Goal: Task Accomplishment & Management: Use online tool/utility

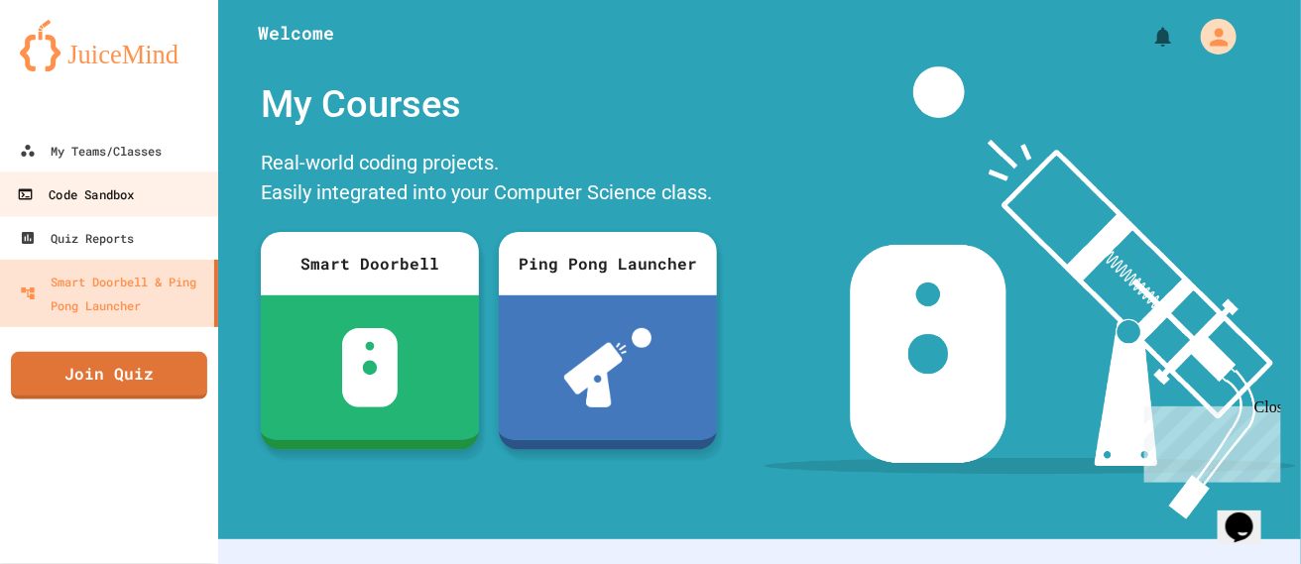
click at [148, 180] on link "Code Sandbox" at bounding box center [109, 193] width 225 height 45
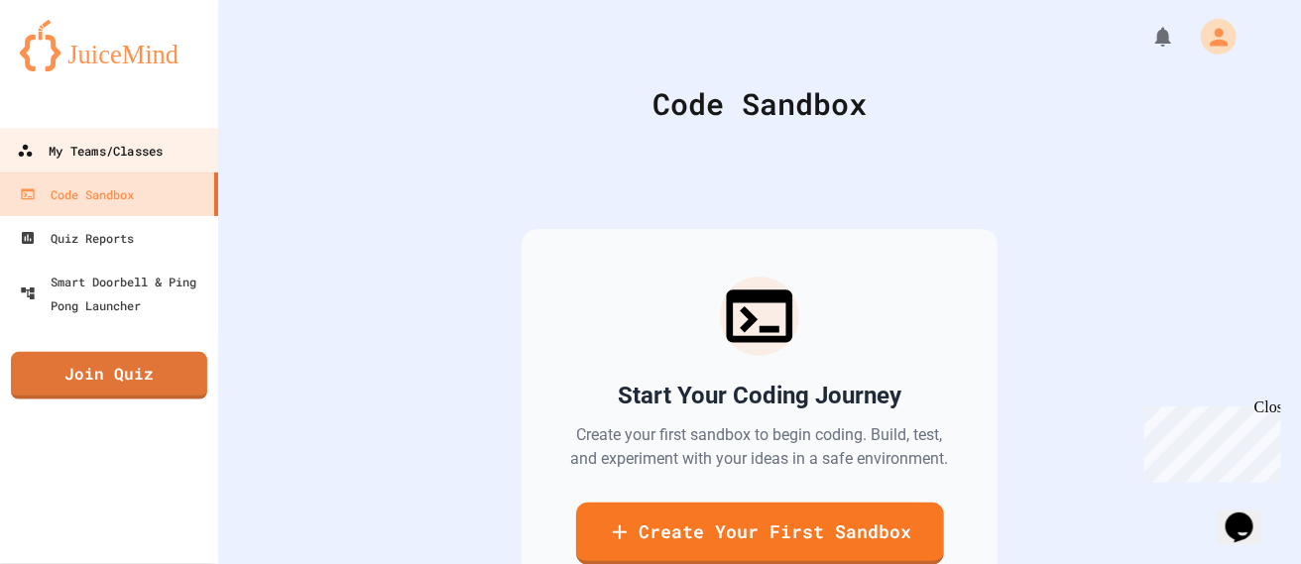
click at [128, 148] on div "My Teams/Classes" at bounding box center [90, 151] width 146 height 25
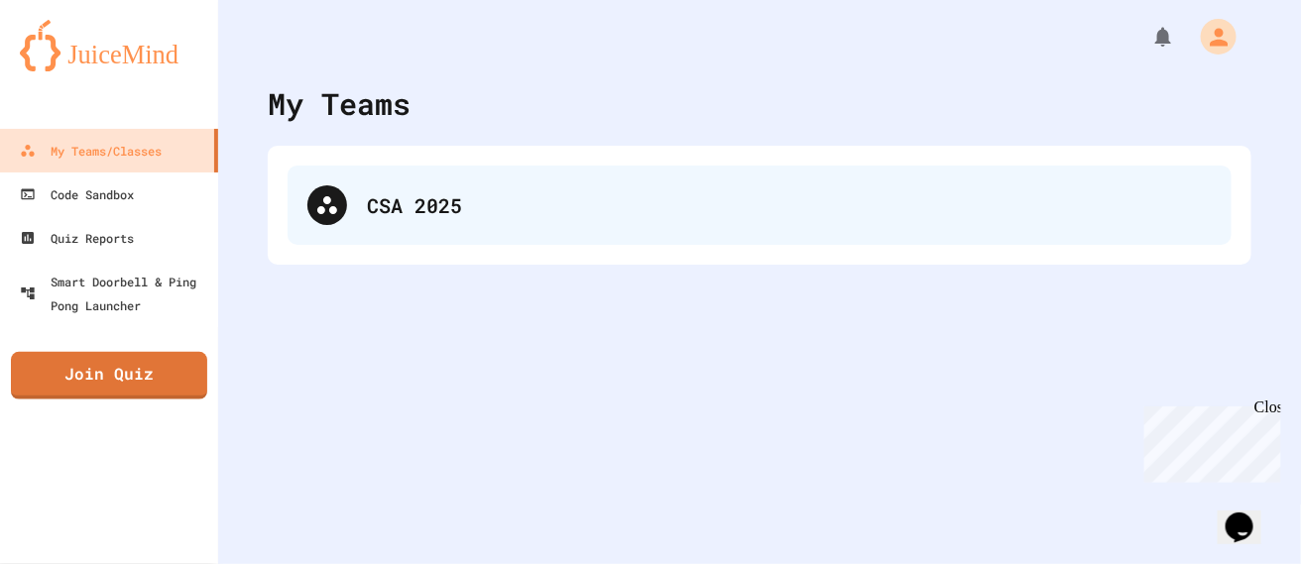
click at [322, 174] on div "CSA 2025" at bounding box center [759, 205] width 944 height 79
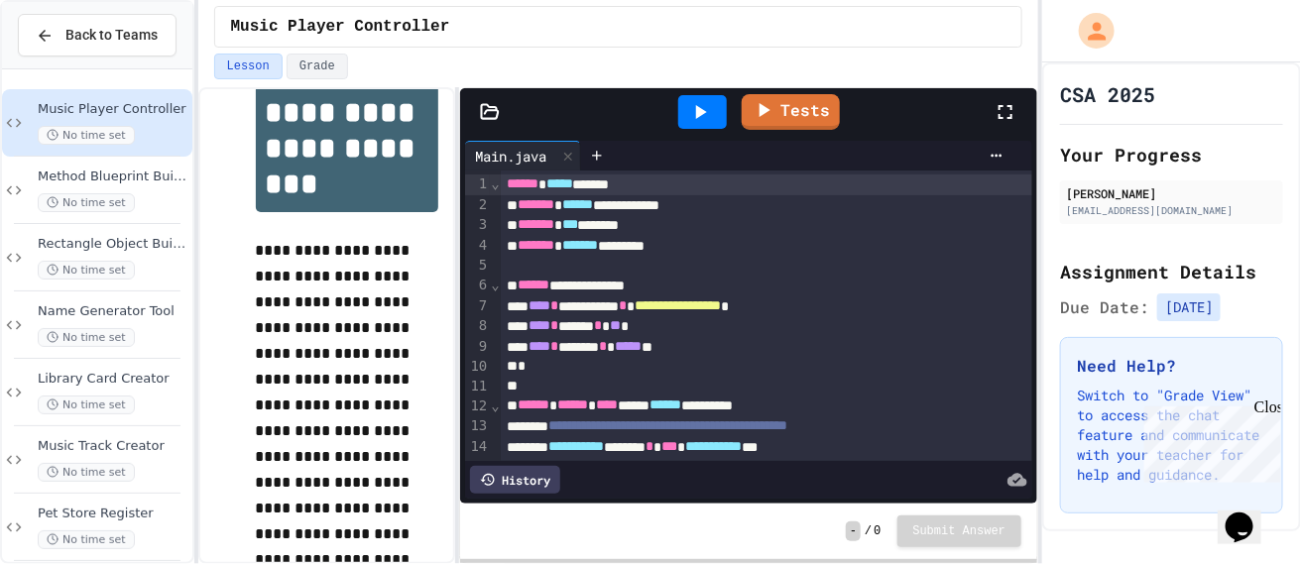
scroll to position [69, 0]
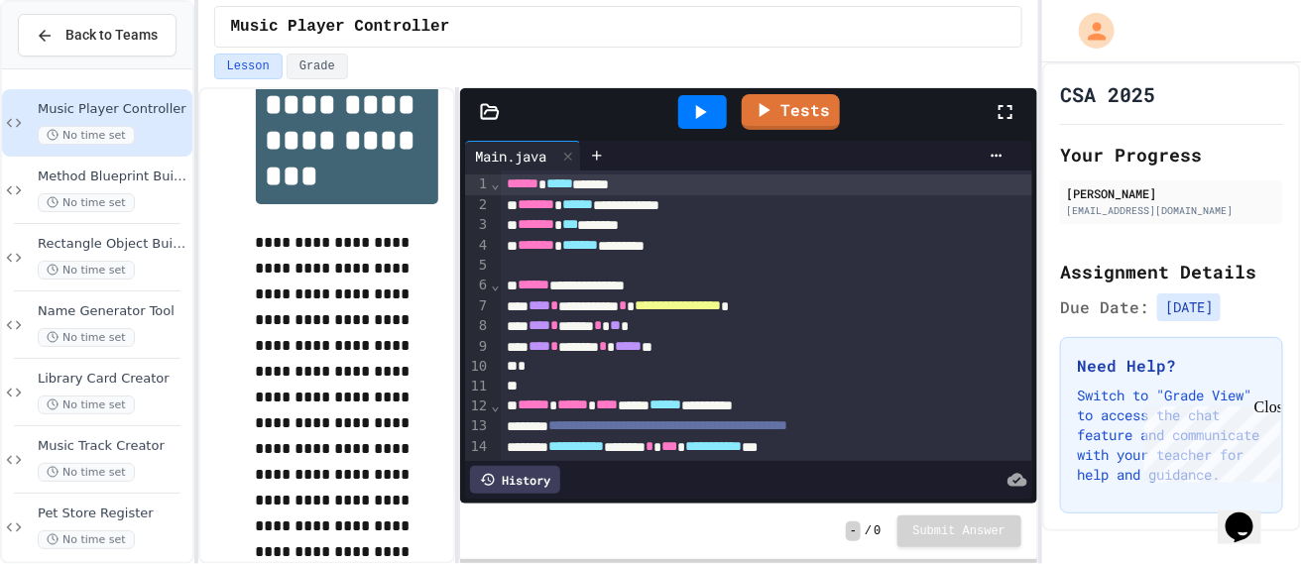
click at [547, 481] on div "History" at bounding box center [515, 480] width 90 height 28
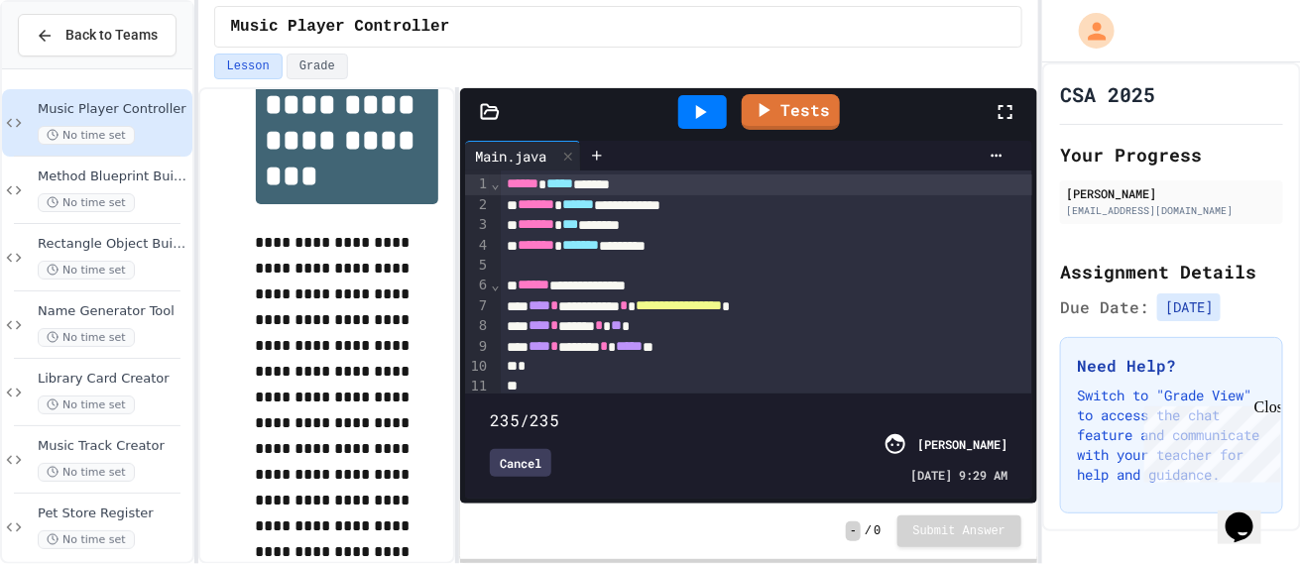
click at [490, 409] on span at bounding box center [490, 409] width 0 height 0
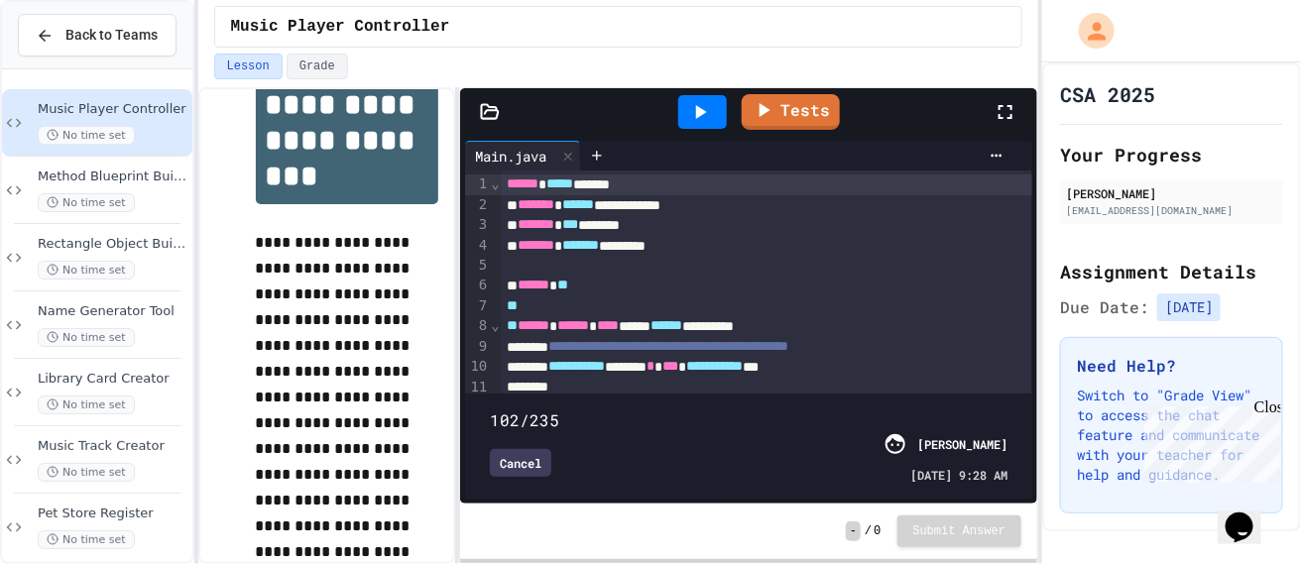
click at [490, 409] on span at bounding box center [490, 409] width 0 height 0
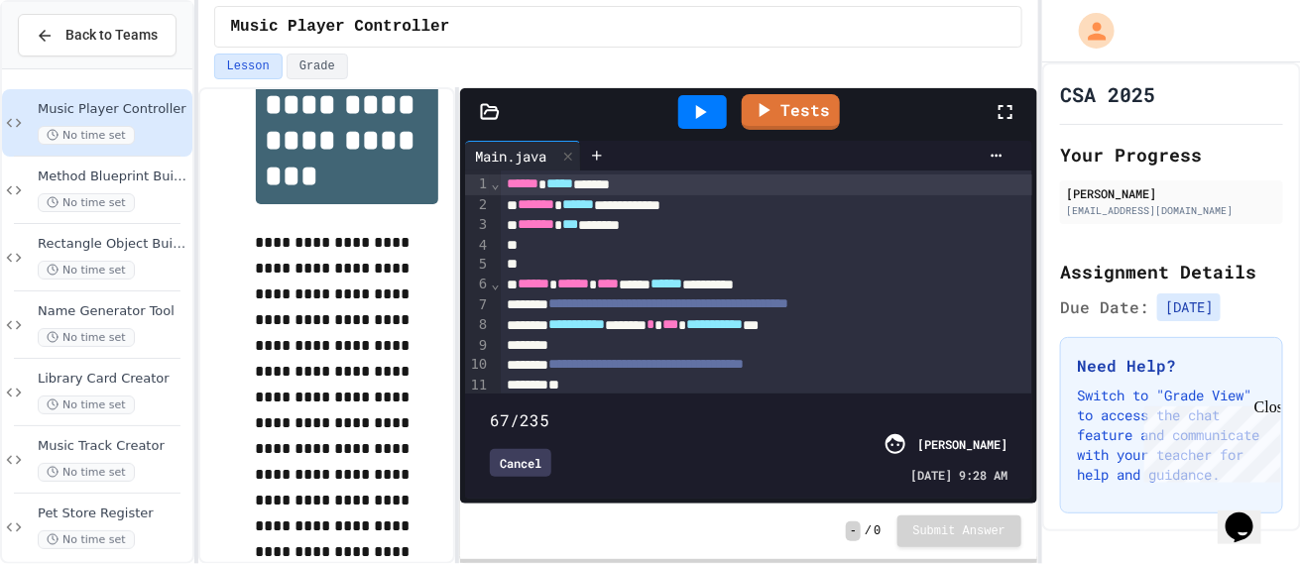
click at [636, 408] on span at bounding box center [748, 408] width 517 height 0
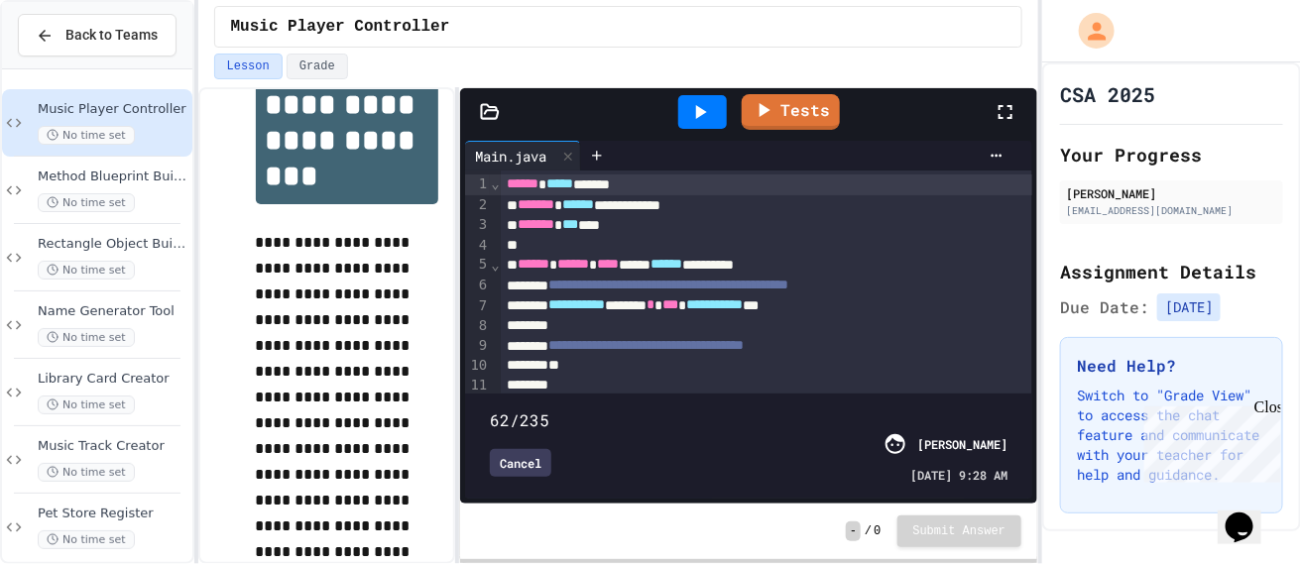
type input "*"
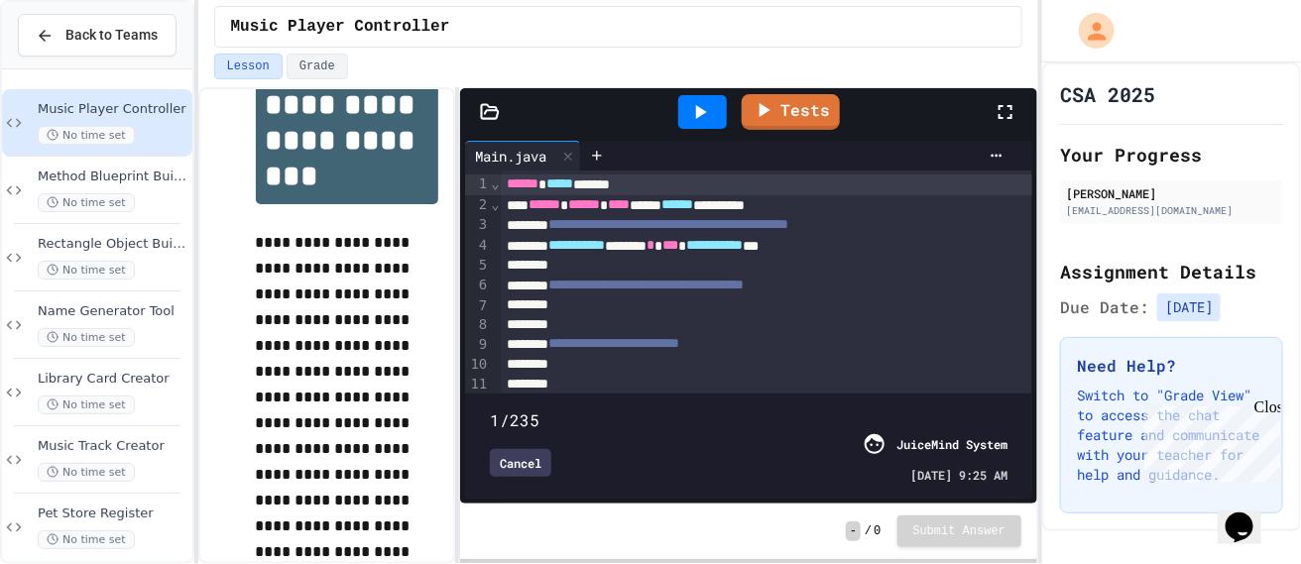
drag, startPoint x: 626, startPoint y: 381, endPoint x: 454, endPoint y: 402, distance: 172.9
click at [454, 402] on div "**********" at bounding box center [618, 325] width 841 height 477
click at [506, 462] on div "Cancel" at bounding box center [520, 463] width 61 height 28
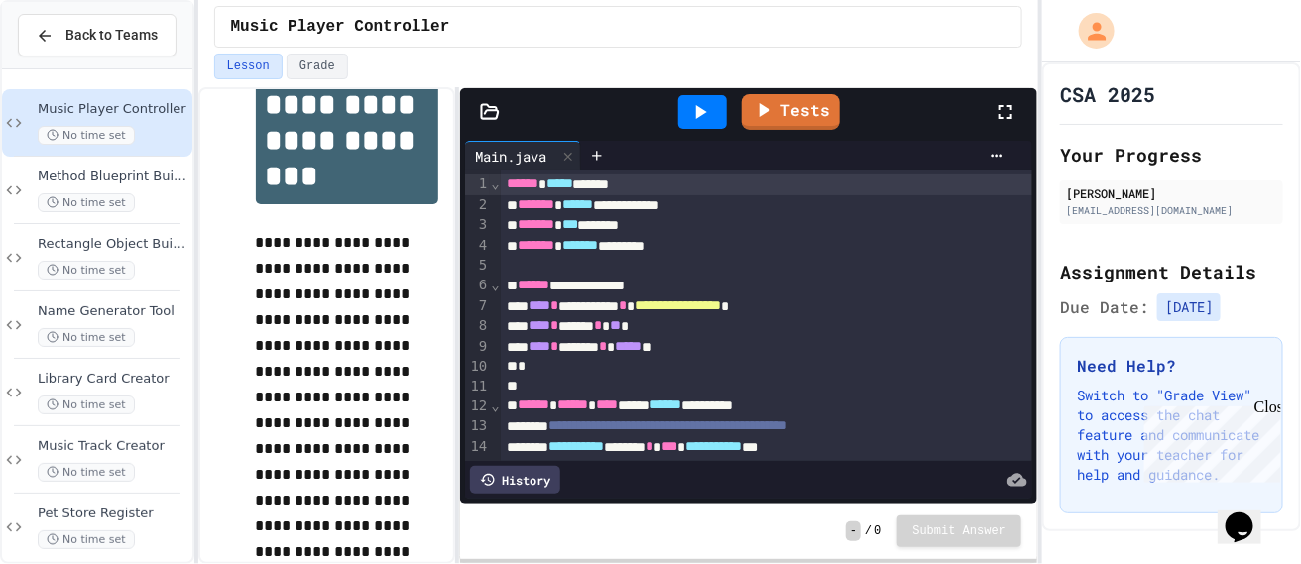
click at [524, 477] on div "History" at bounding box center [515, 480] width 90 height 28
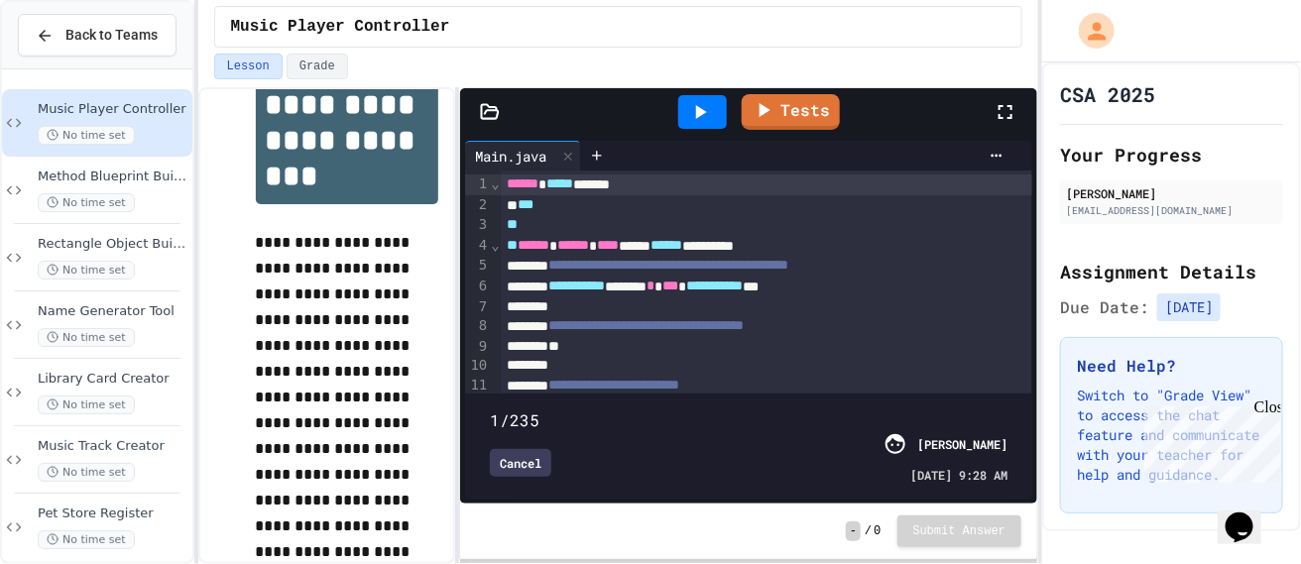
type input "*"
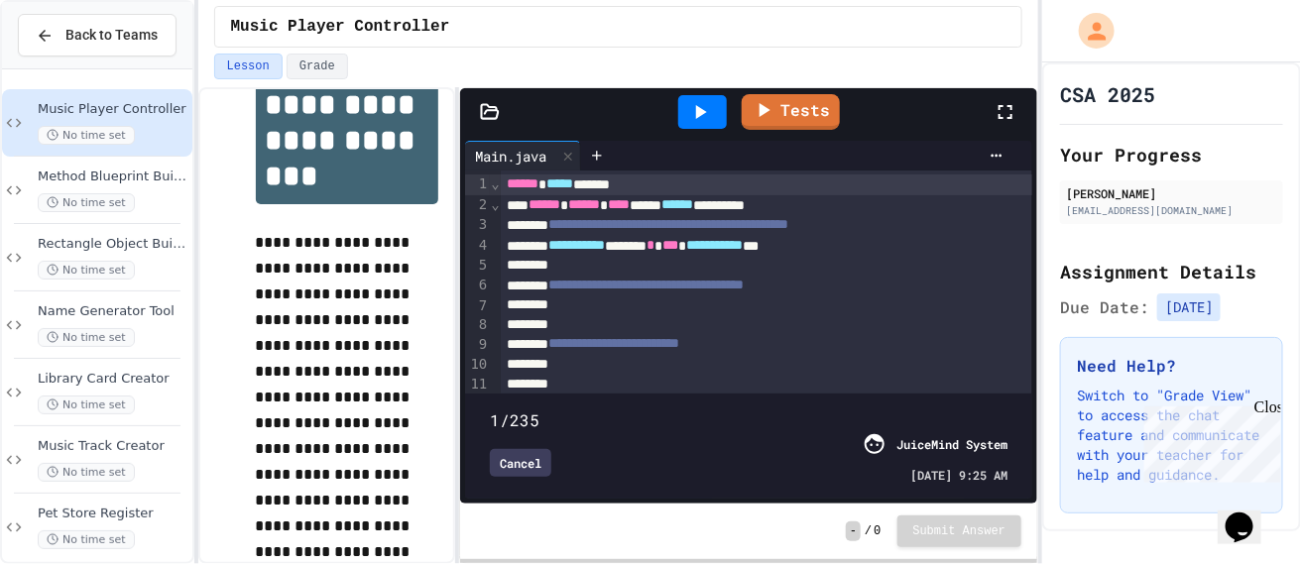
drag, startPoint x: 630, startPoint y: 397, endPoint x: 330, endPoint y: 451, distance: 305.3
click at [330, 451] on div "**********" at bounding box center [618, 325] width 841 height 477
click at [998, 151] on icon at bounding box center [996, 156] width 16 height 16
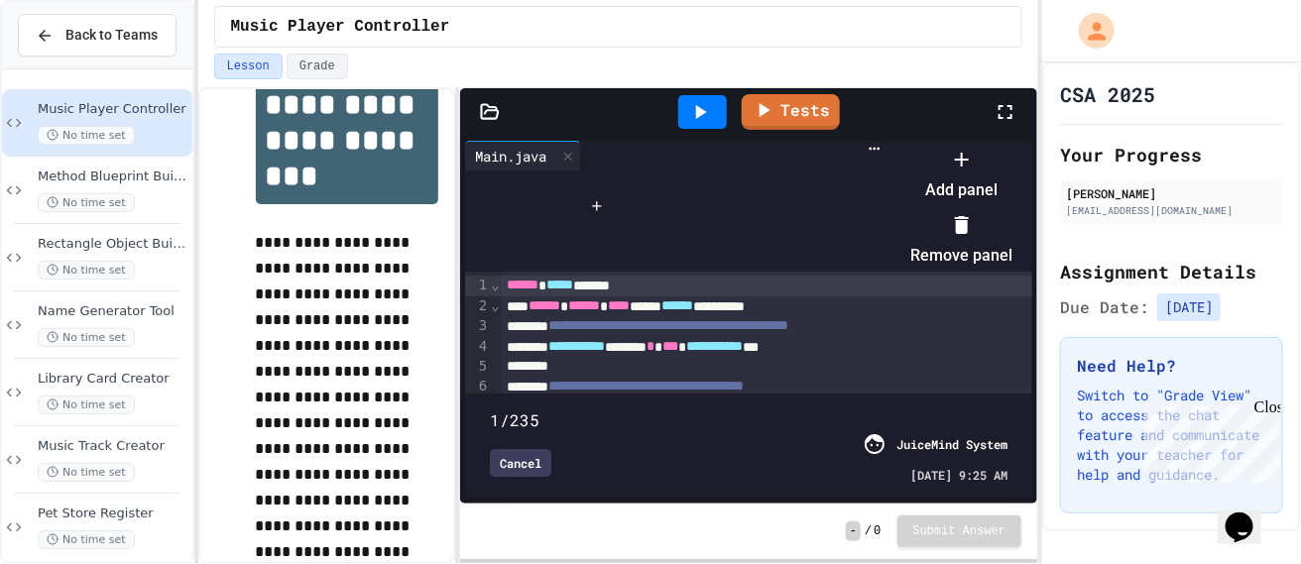
click at [890, 143] on div at bounding box center [951, 143] width 122 height 0
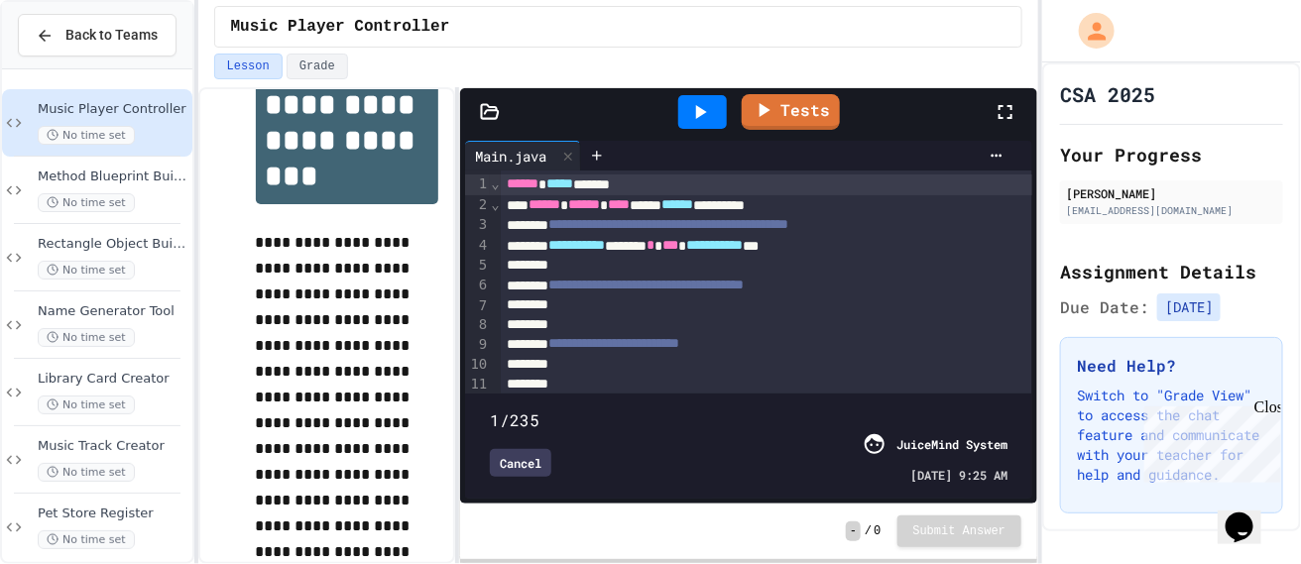
click at [706, 105] on icon at bounding box center [700, 112] width 24 height 24
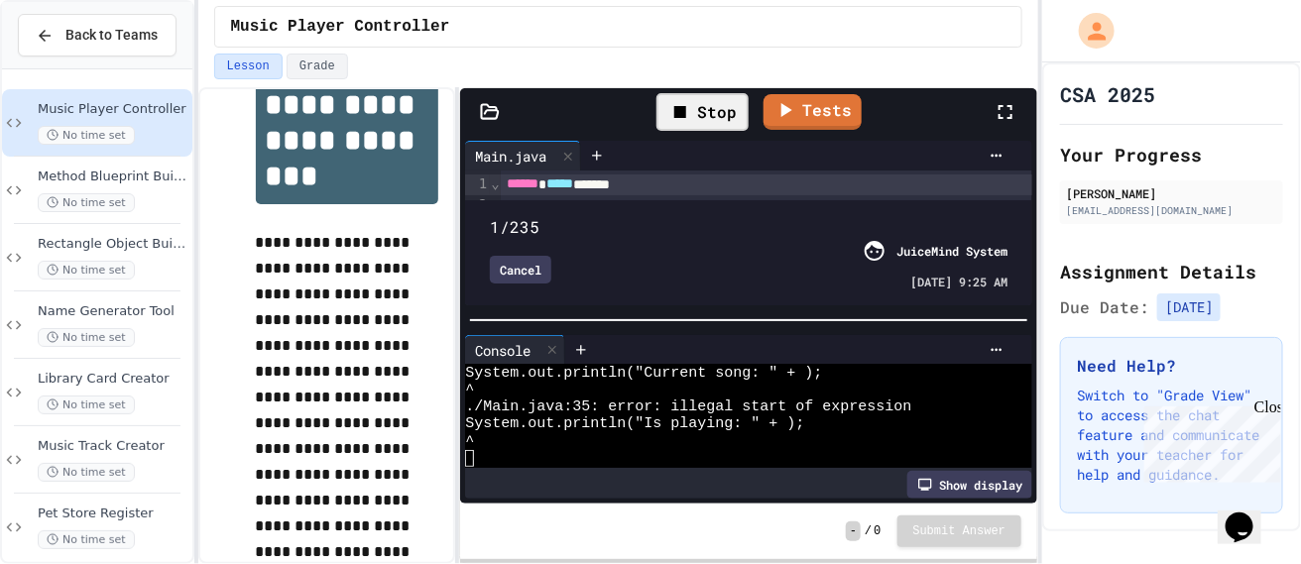
scroll to position [205, 0]
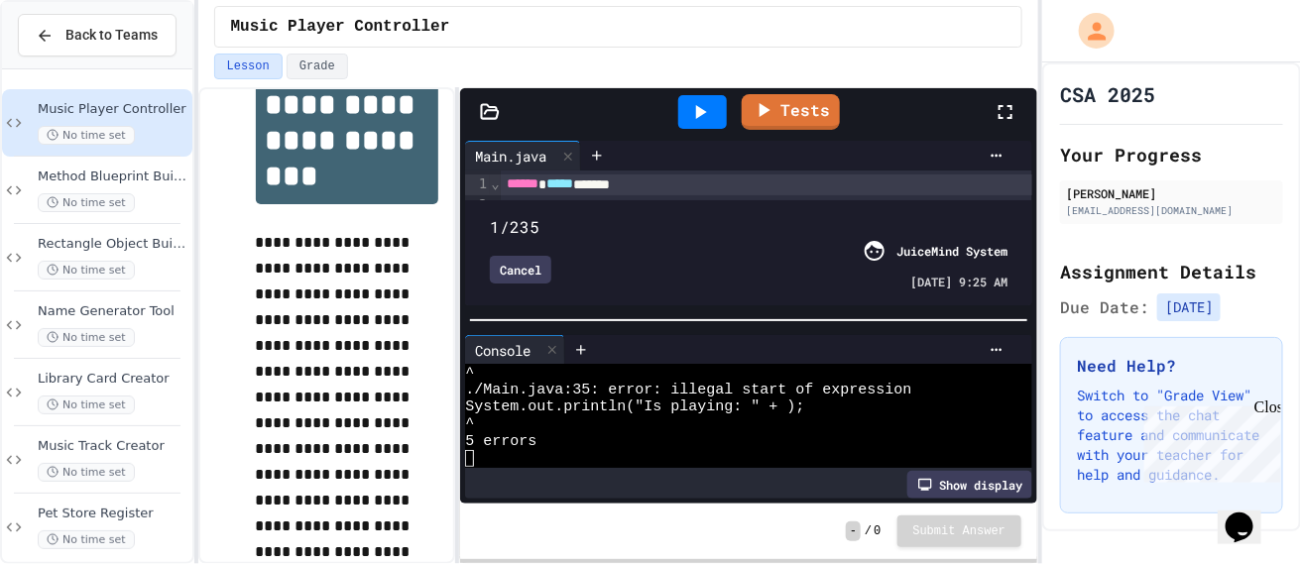
click at [539, 285] on div "Cancel JuiceMind System [DATE] 9:25 AM" at bounding box center [748, 265] width 517 height 52
click at [539, 276] on div "Cancel" at bounding box center [520, 270] width 61 height 28
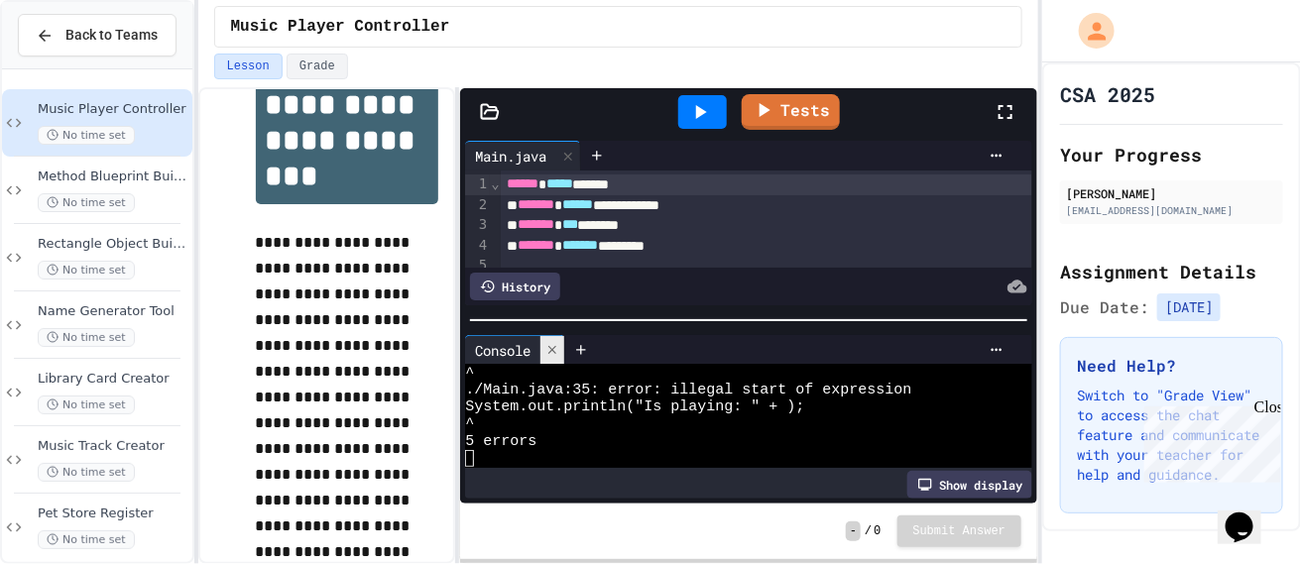
click at [554, 355] on icon at bounding box center [552, 350] width 14 height 14
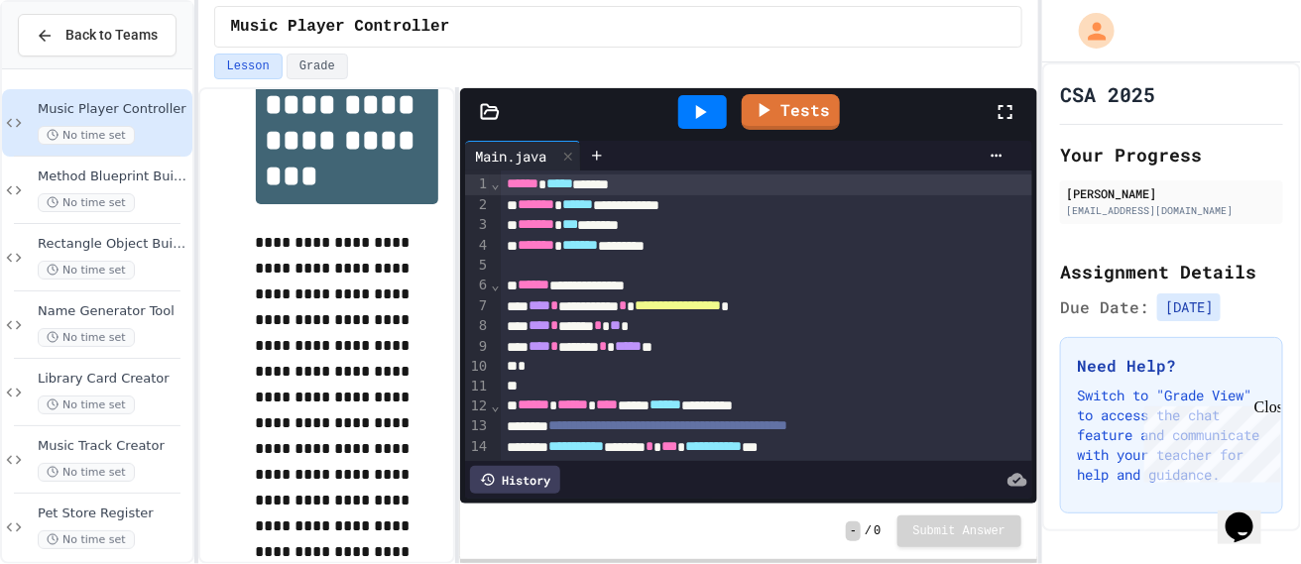
click at [530, 470] on div "History" at bounding box center [515, 480] width 90 height 28
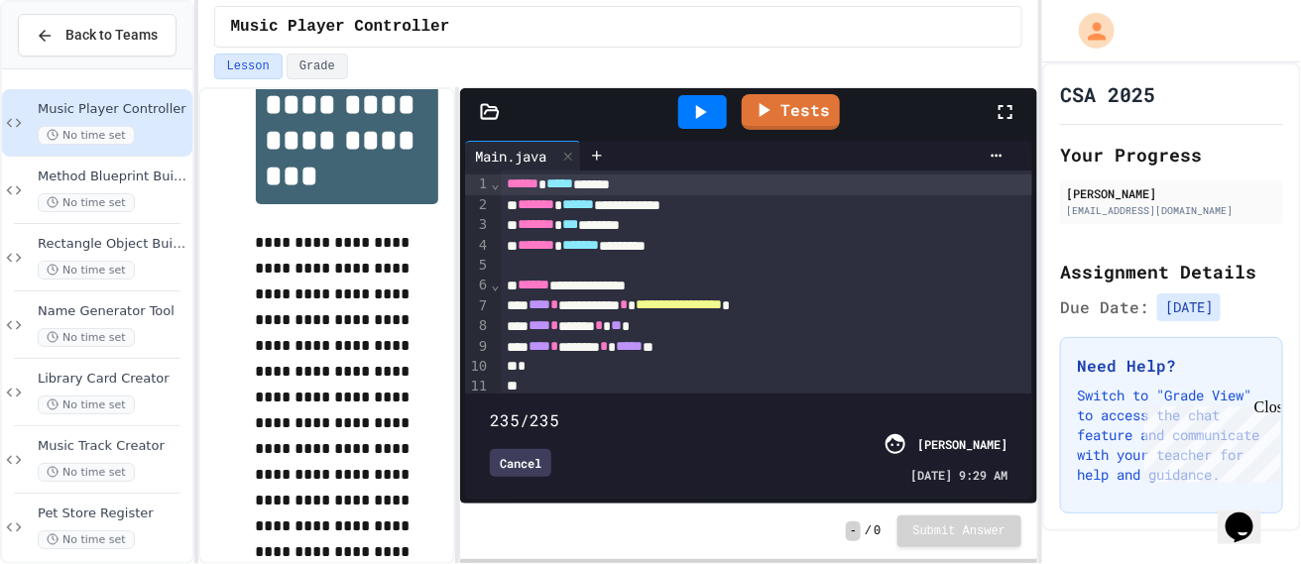
click at [657, 408] on span at bounding box center [748, 408] width 517 height 0
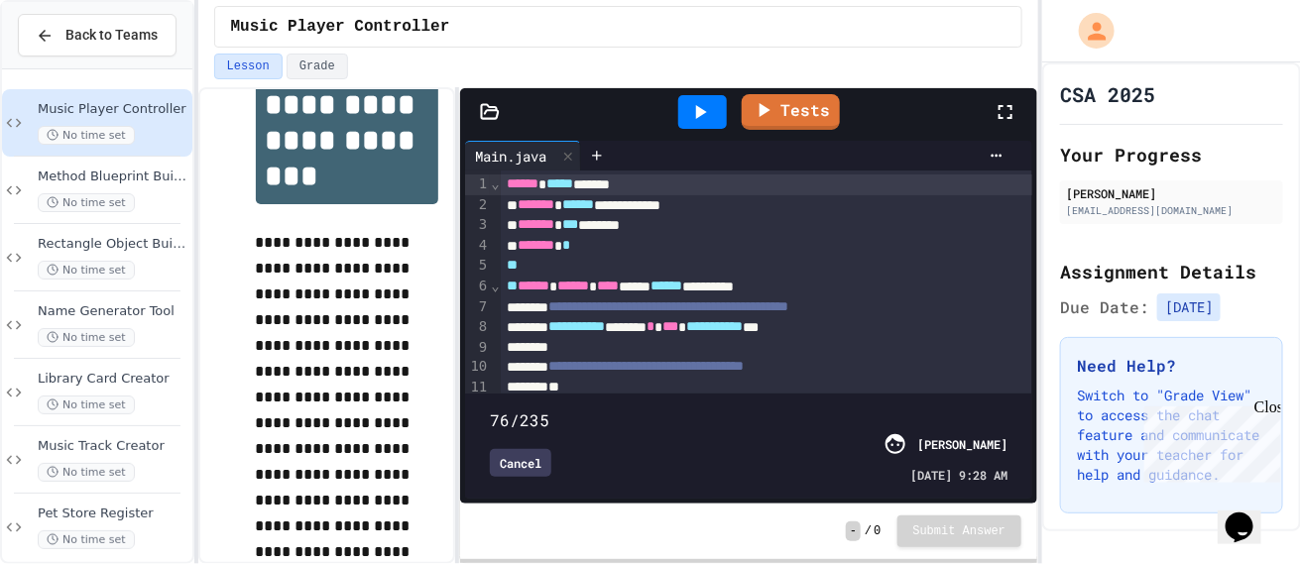
type input "*"
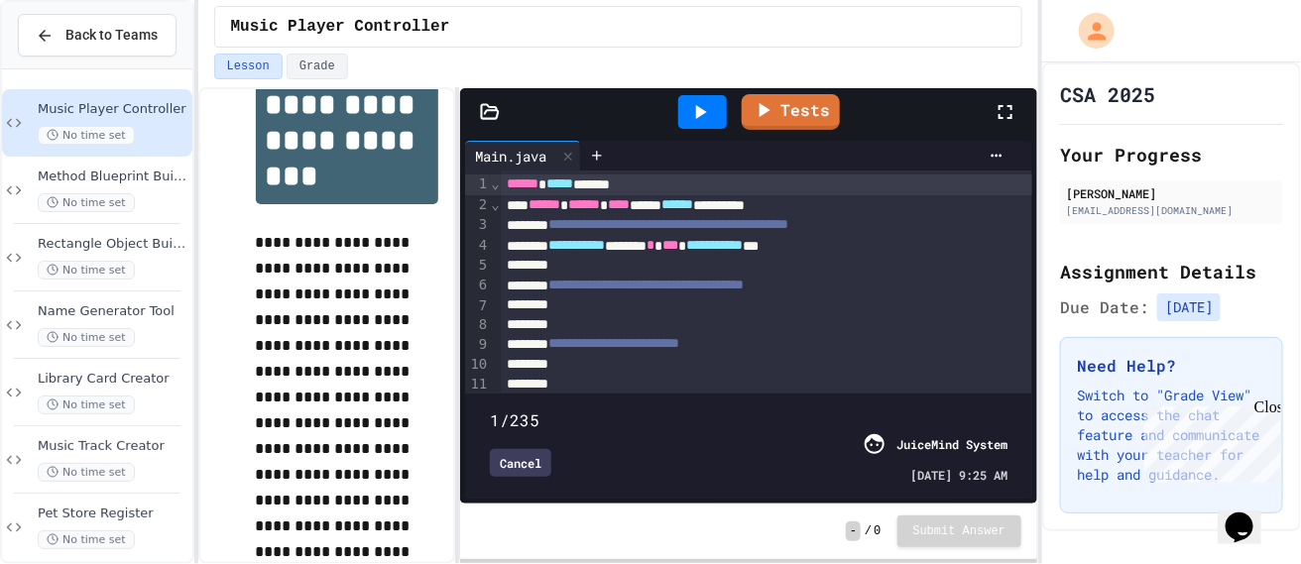
click at [490, 409] on span at bounding box center [490, 409] width 0 height 0
drag, startPoint x: 490, startPoint y: 401, endPoint x: 465, endPoint y: 403, distance: 24.9
click at [465, 403] on div "1/235 Cancel JuiceMind System [DATE] 9:25 AM" at bounding box center [748, 446] width 567 height 105
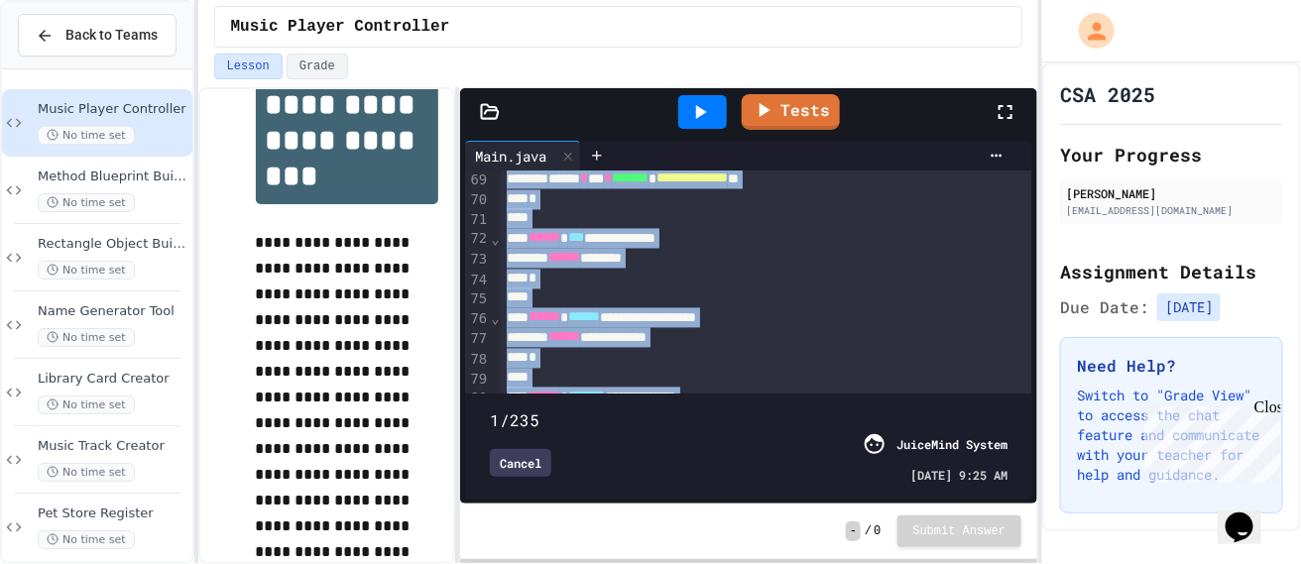
scroll to position [1639, 0]
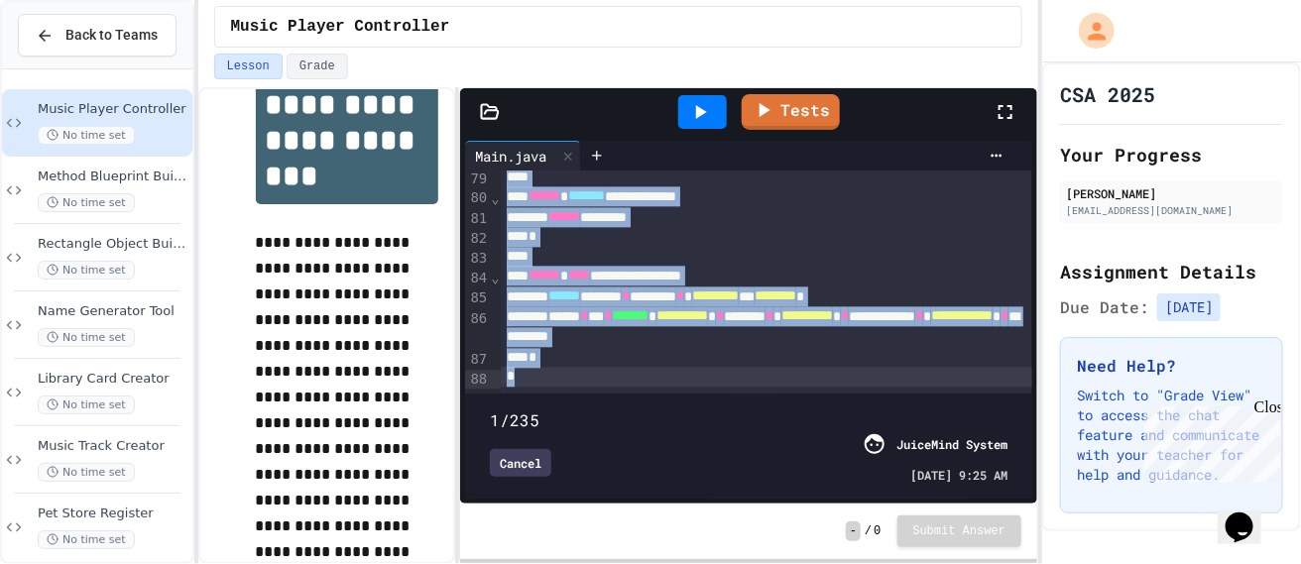
drag, startPoint x: 509, startPoint y: 186, endPoint x: 705, endPoint y: 524, distance: 390.9
copy div "**********"
click at [871, 227] on div "*" at bounding box center [767, 237] width 532 height 20
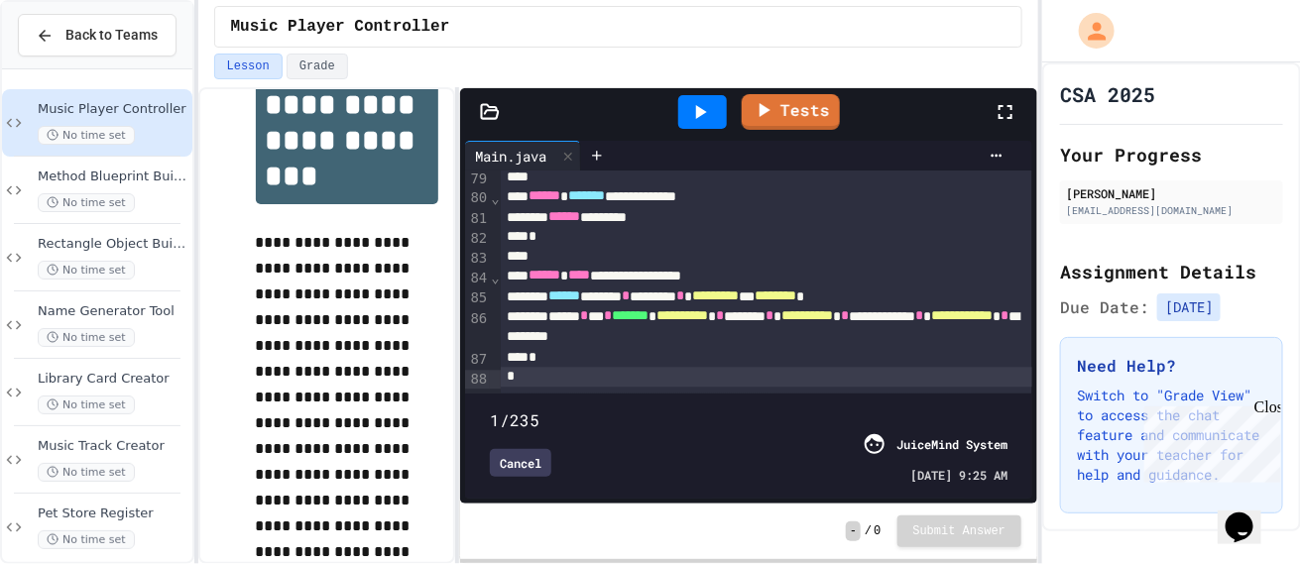
scroll to position [1640, 0]
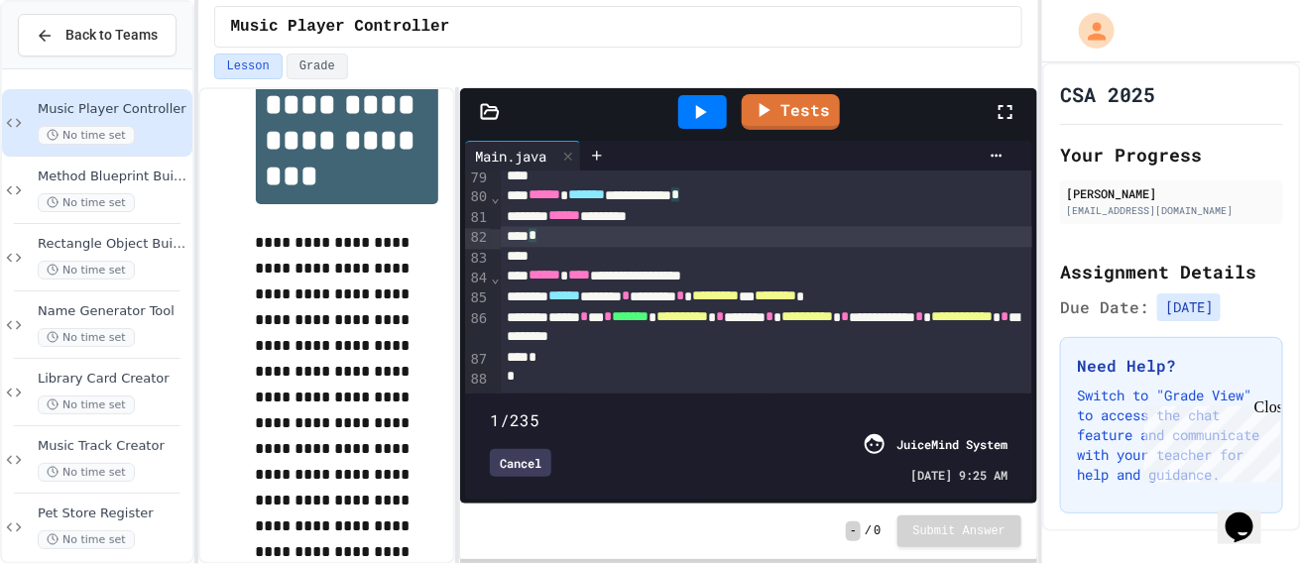
click at [508, 468] on div "Cancel" at bounding box center [520, 463] width 61 height 28
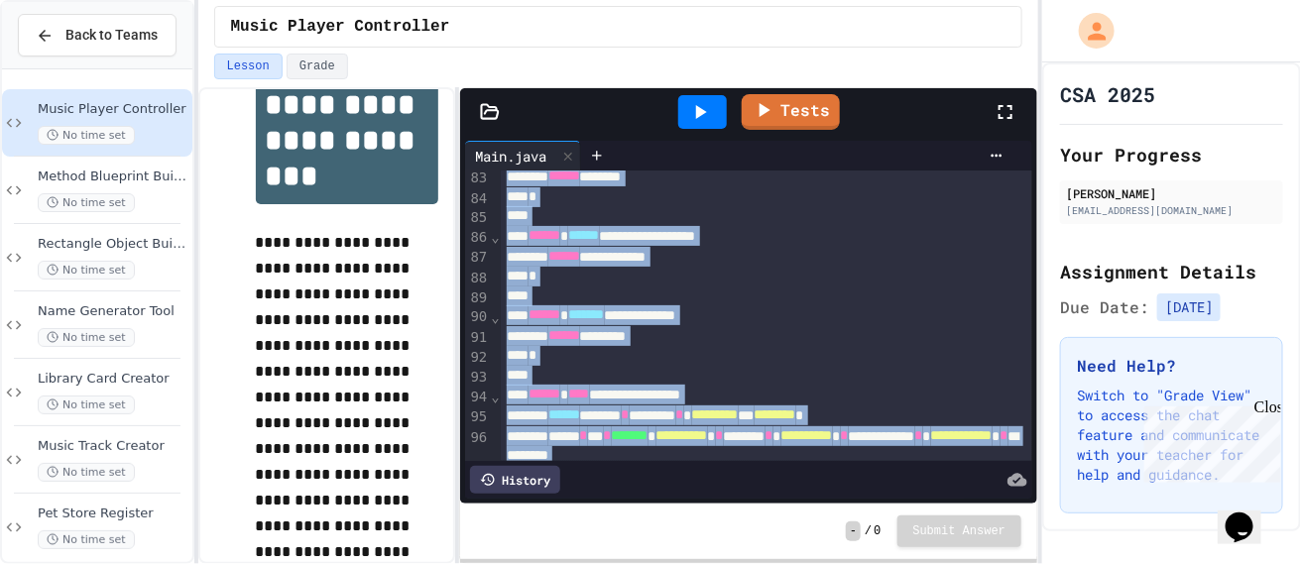
scroll to position [1743, 0]
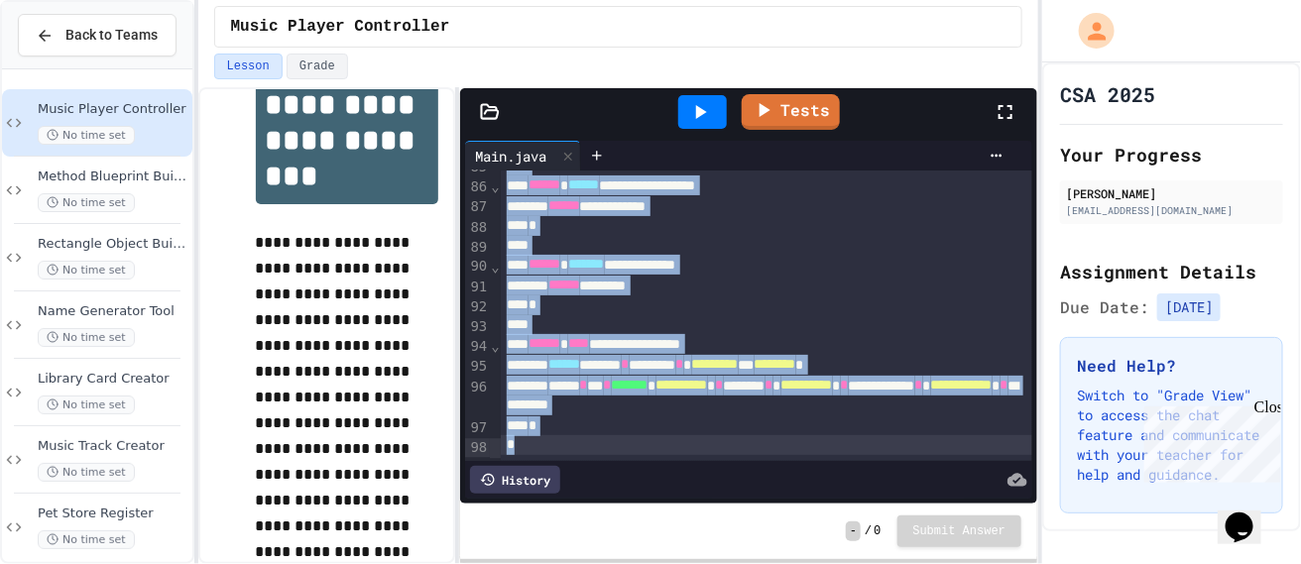
drag, startPoint x: 506, startPoint y: 185, endPoint x: 819, endPoint y: 623, distance: 537.8
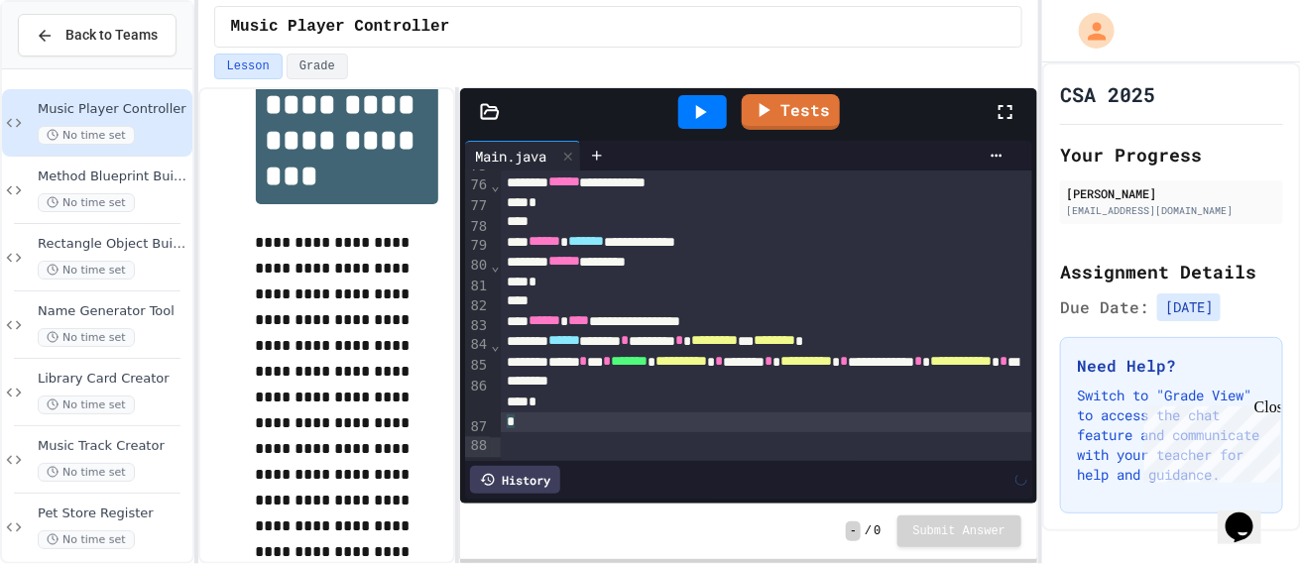
scroll to position [0, 0]
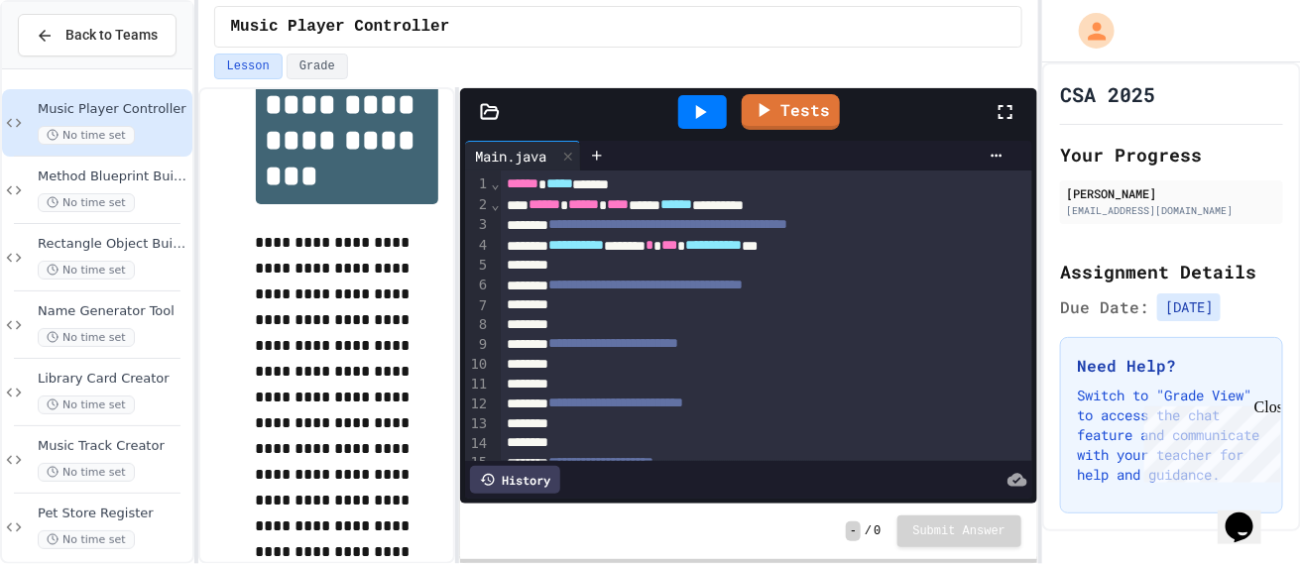
click at [698, 332] on div at bounding box center [767, 325] width 532 height 20
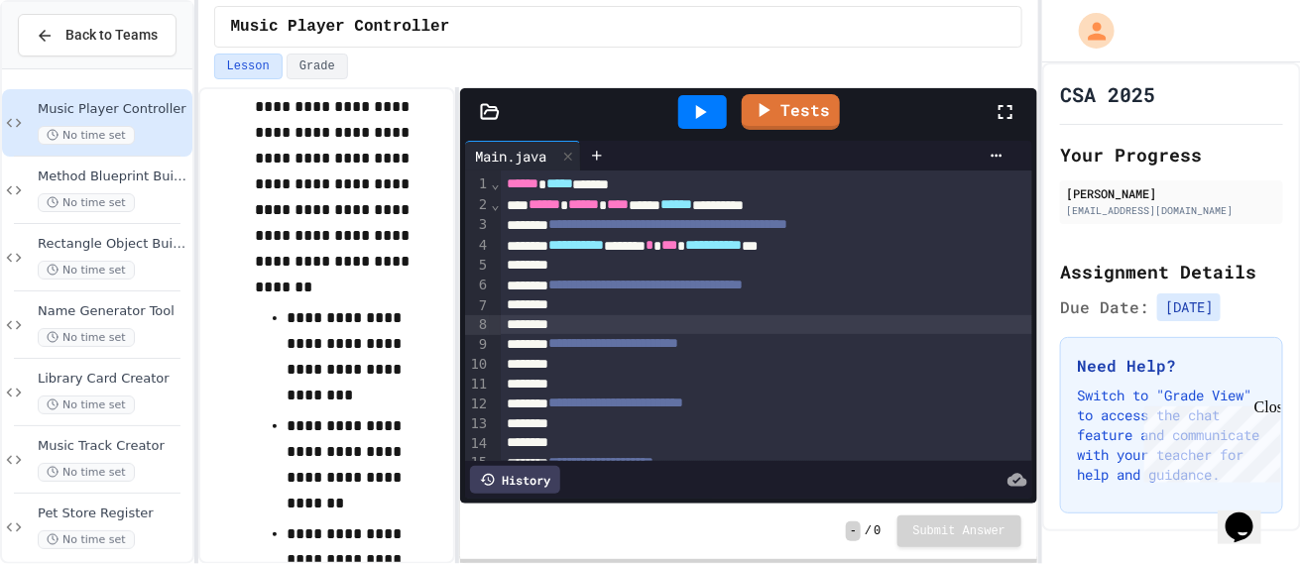
scroll to position [441, 0]
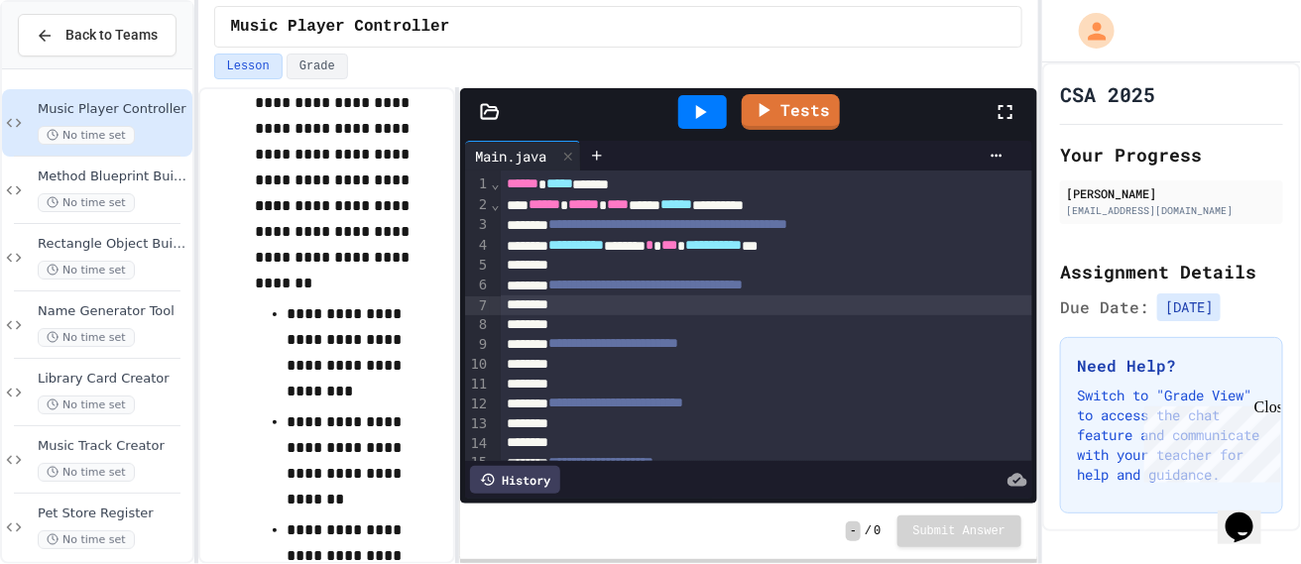
click at [597, 305] on div at bounding box center [767, 305] width 532 height 20
click at [668, 347] on span "**********" at bounding box center [613, 345] width 131 height 14
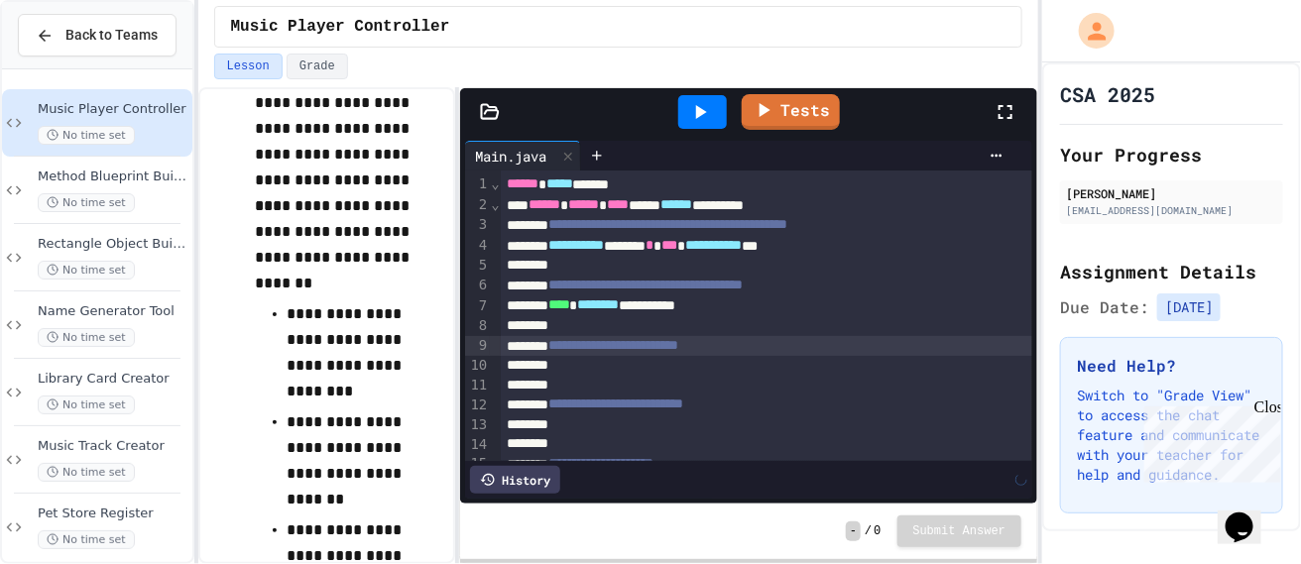
click at [679, 363] on div at bounding box center [767, 366] width 532 height 20
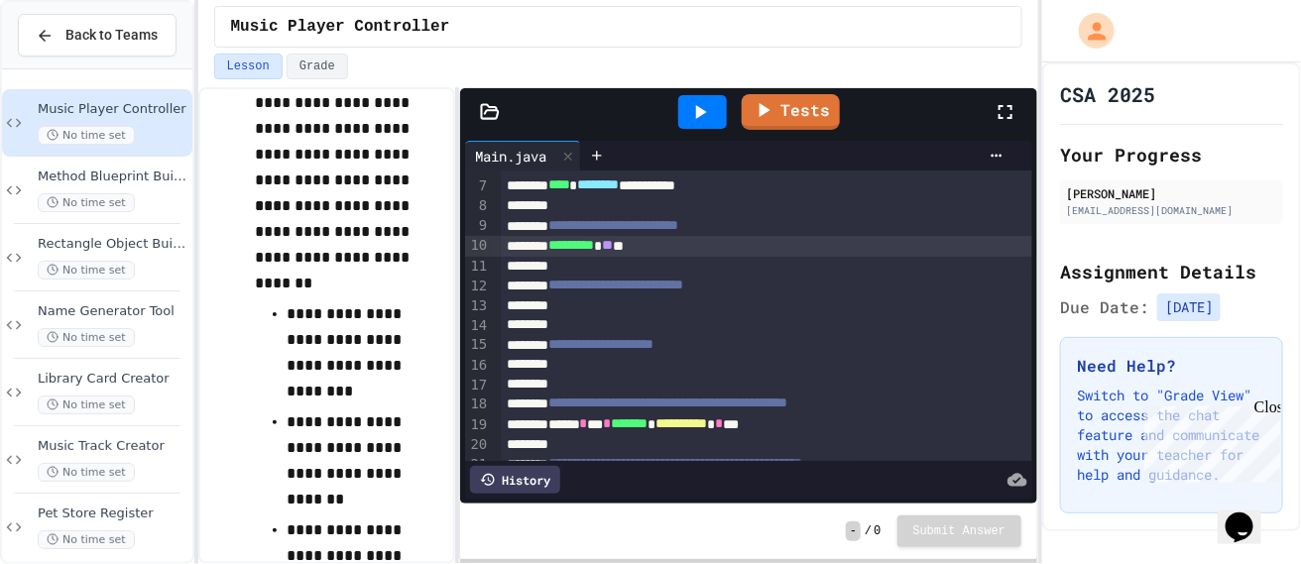
scroll to position [132, 0]
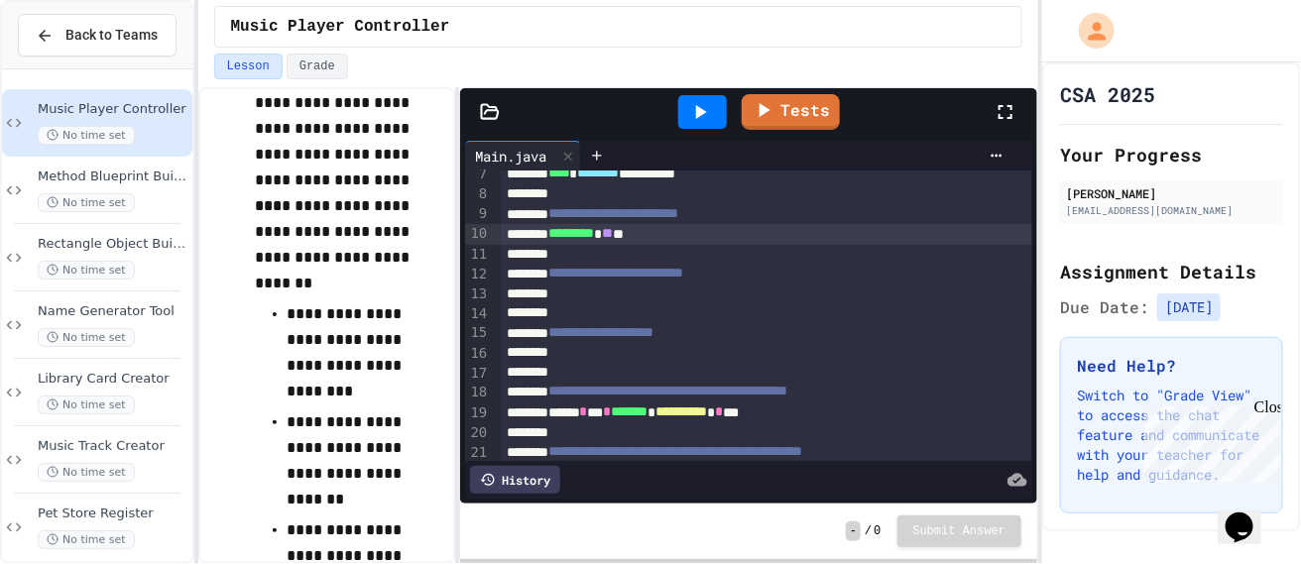
click at [672, 297] on div at bounding box center [767, 295] width 532 height 20
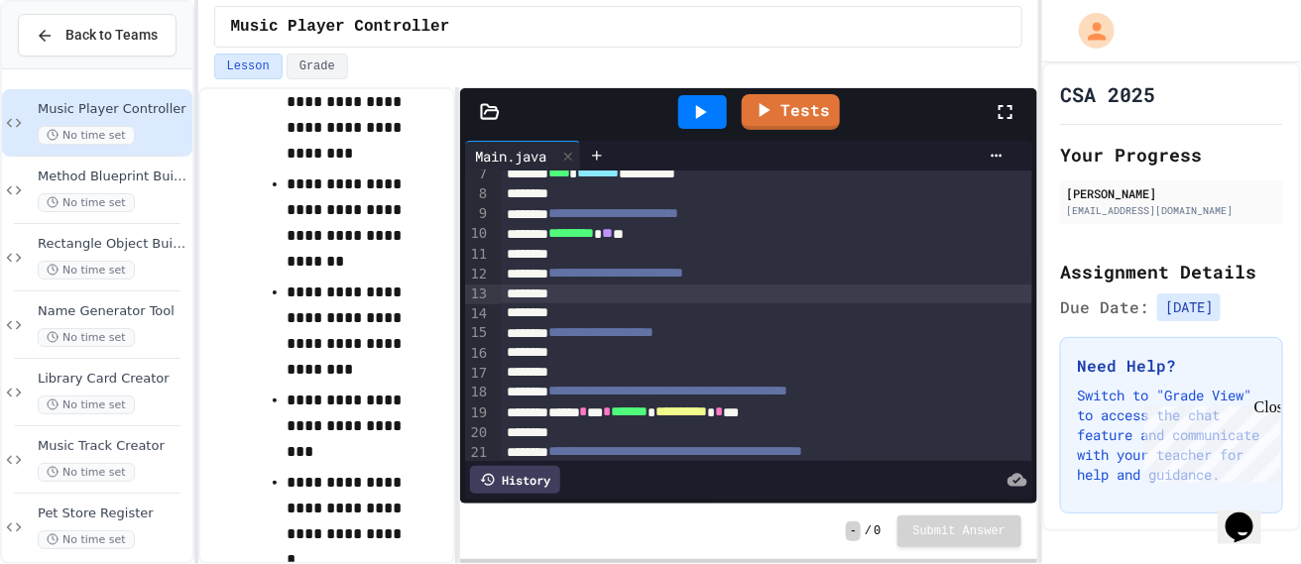
scroll to position [692, 0]
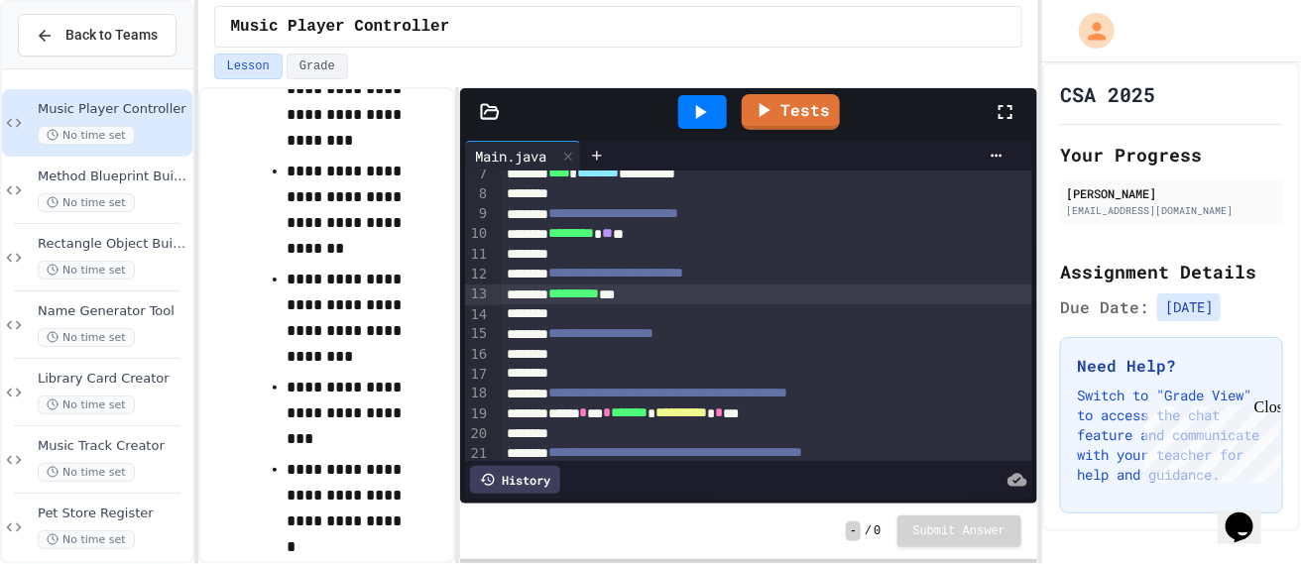
click at [648, 343] on div "**********" at bounding box center [767, 334] width 532 height 21
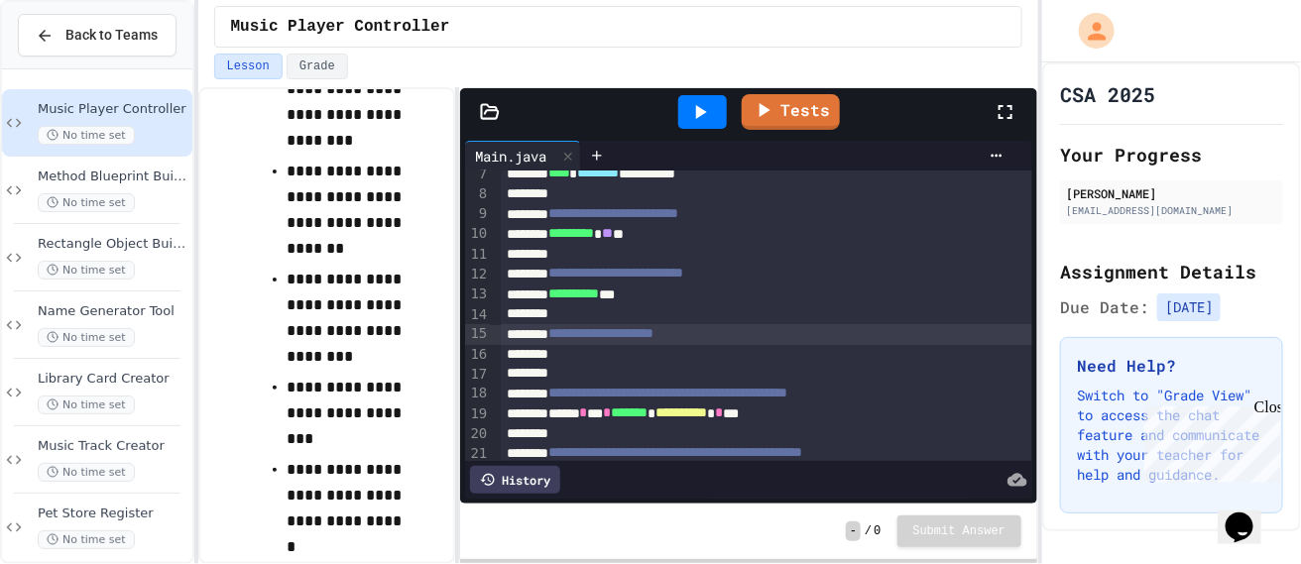
click at [658, 359] on div at bounding box center [767, 355] width 532 height 20
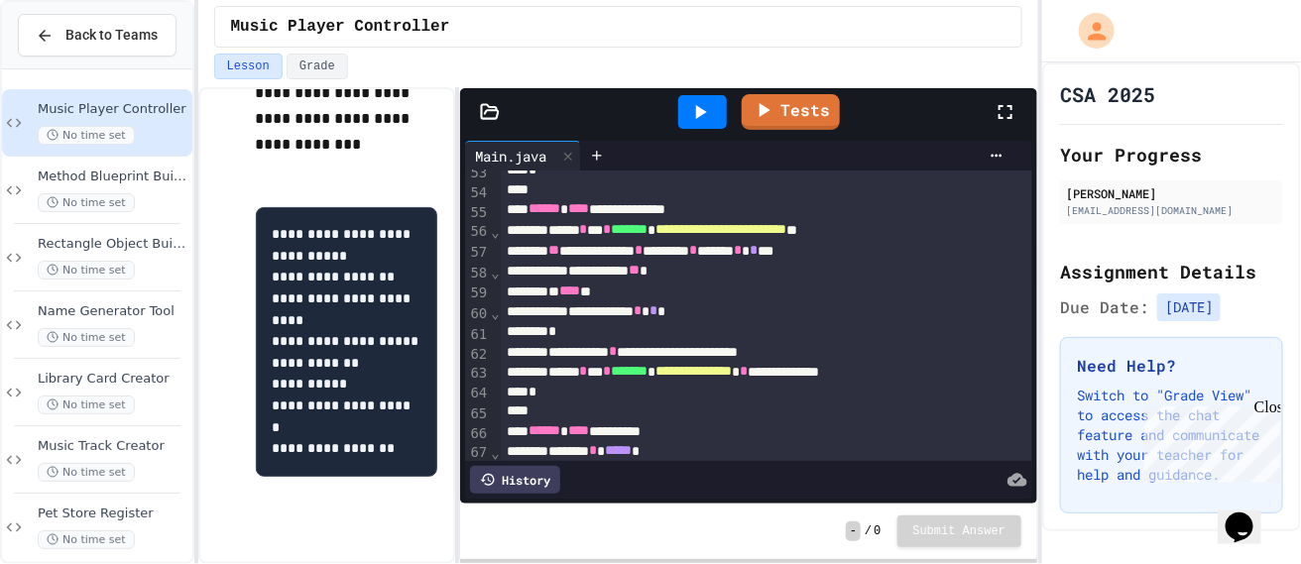
scroll to position [1115, 0]
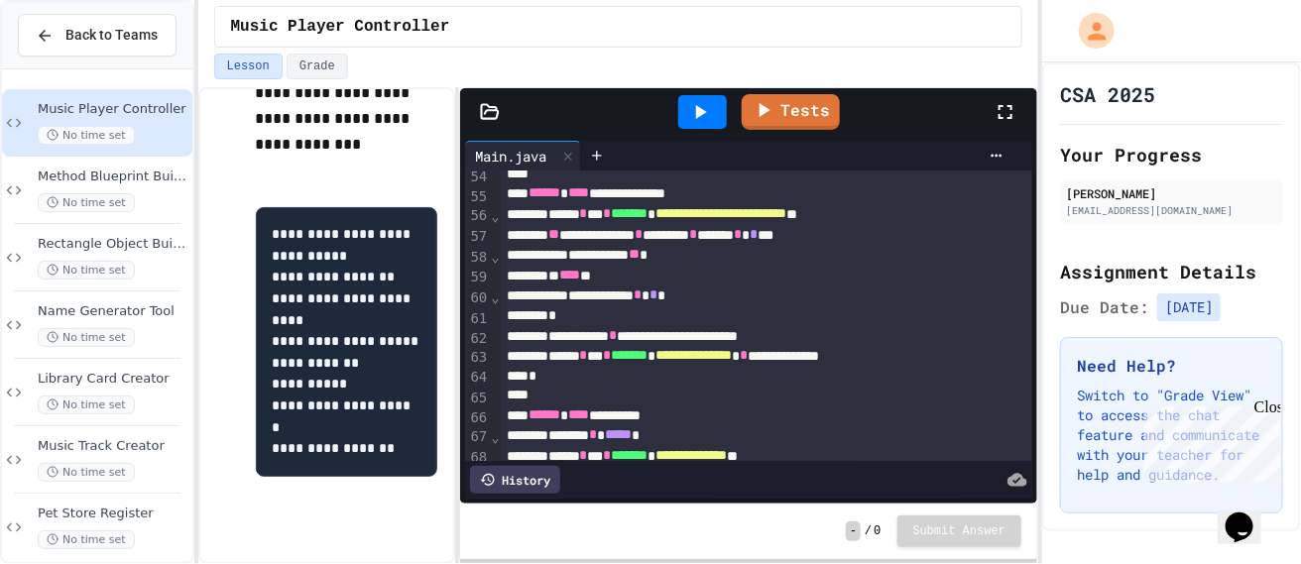
click at [685, 111] on div at bounding box center [702, 112] width 49 height 34
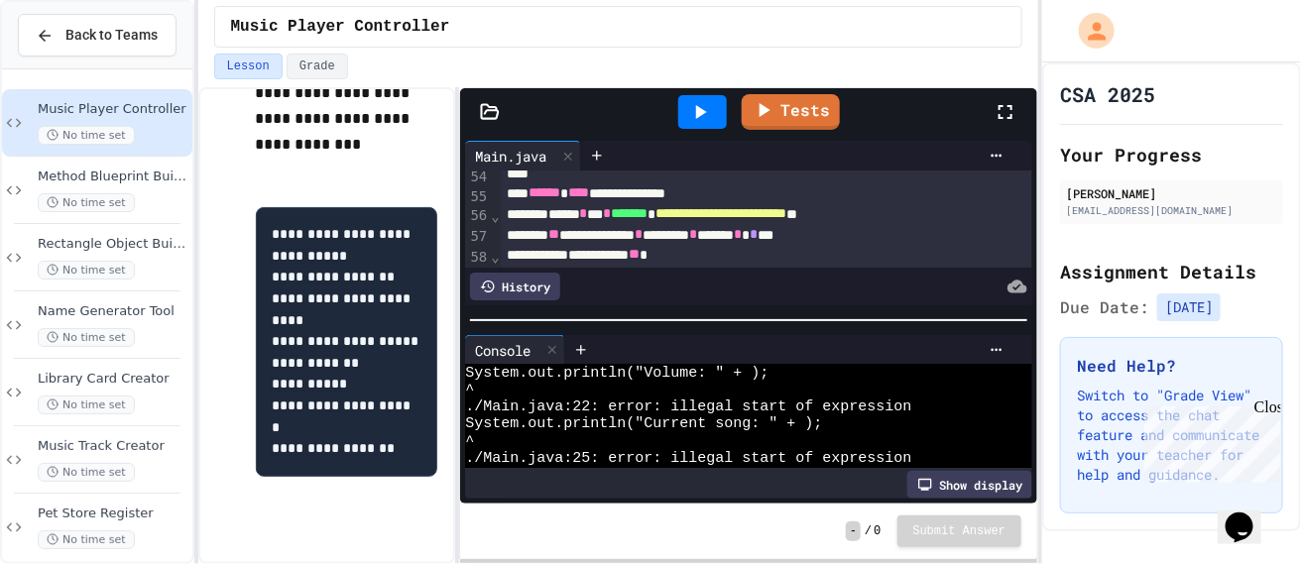
scroll to position [160, 0]
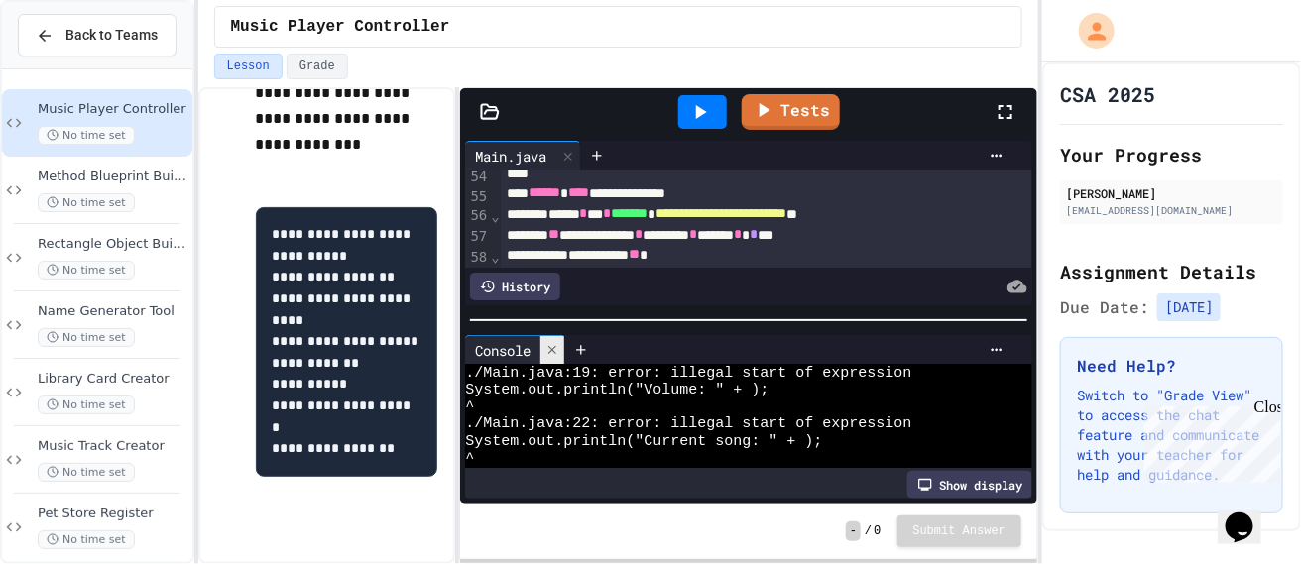
click at [554, 345] on icon at bounding box center [552, 350] width 14 height 14
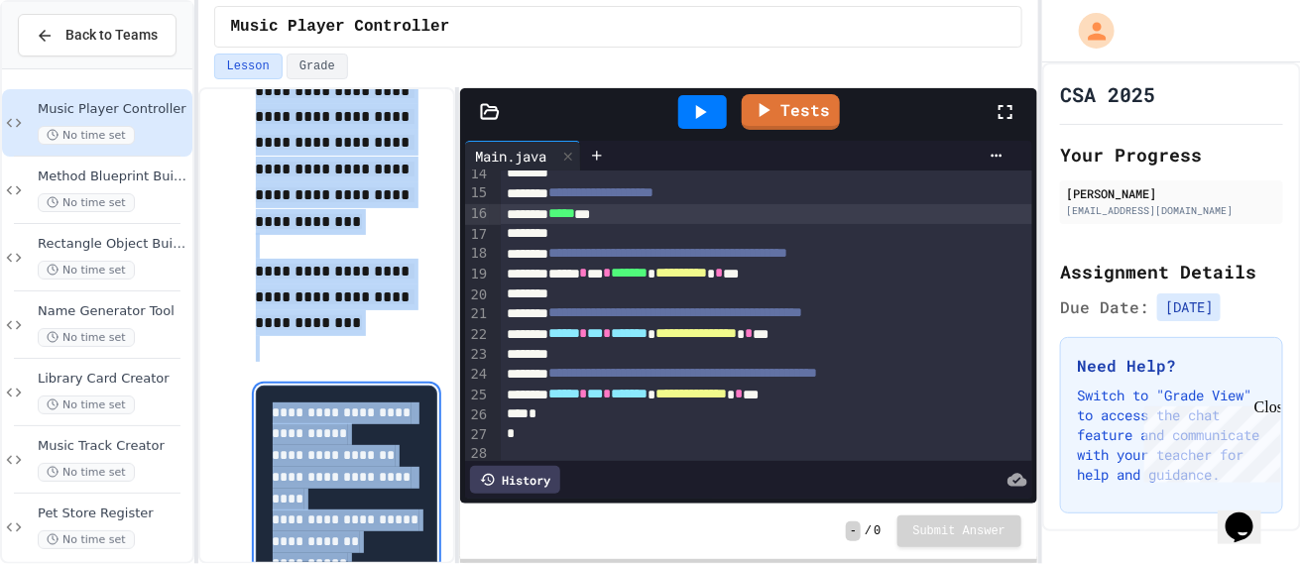
scroll to position [1857, 0]
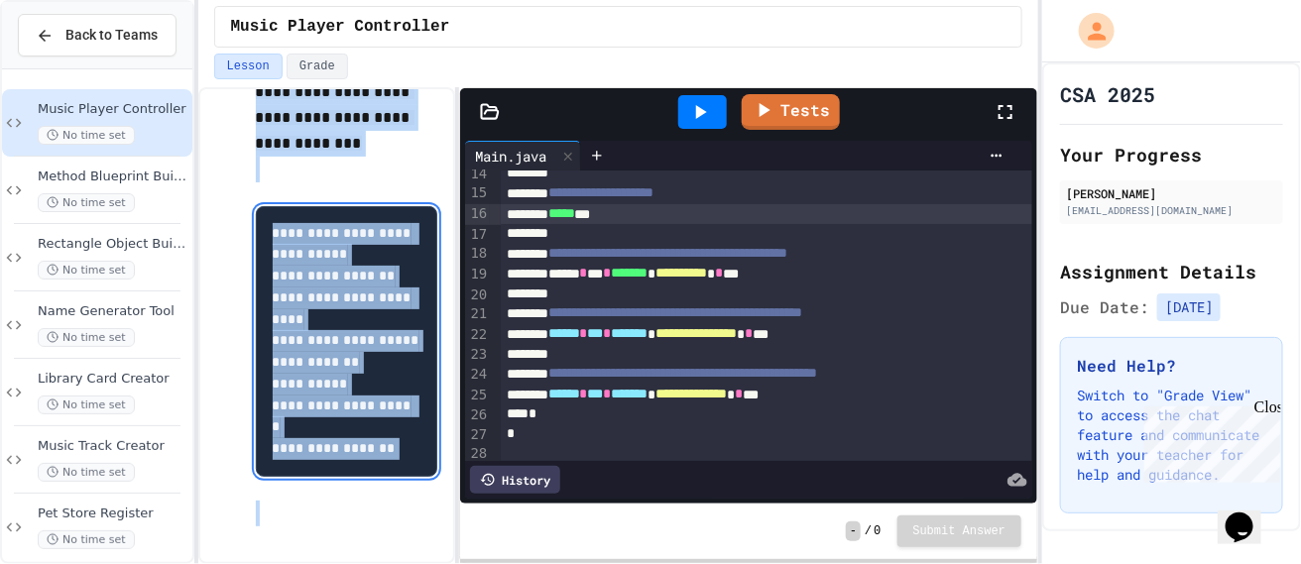
drag, startPoint x: 260, startPoint y: 253, endPoint x: 330, endPoint y: 599, distance: 353.0
click at [330, 563] on html "**********" at bounding box center [650, 282] width 1301 height 564
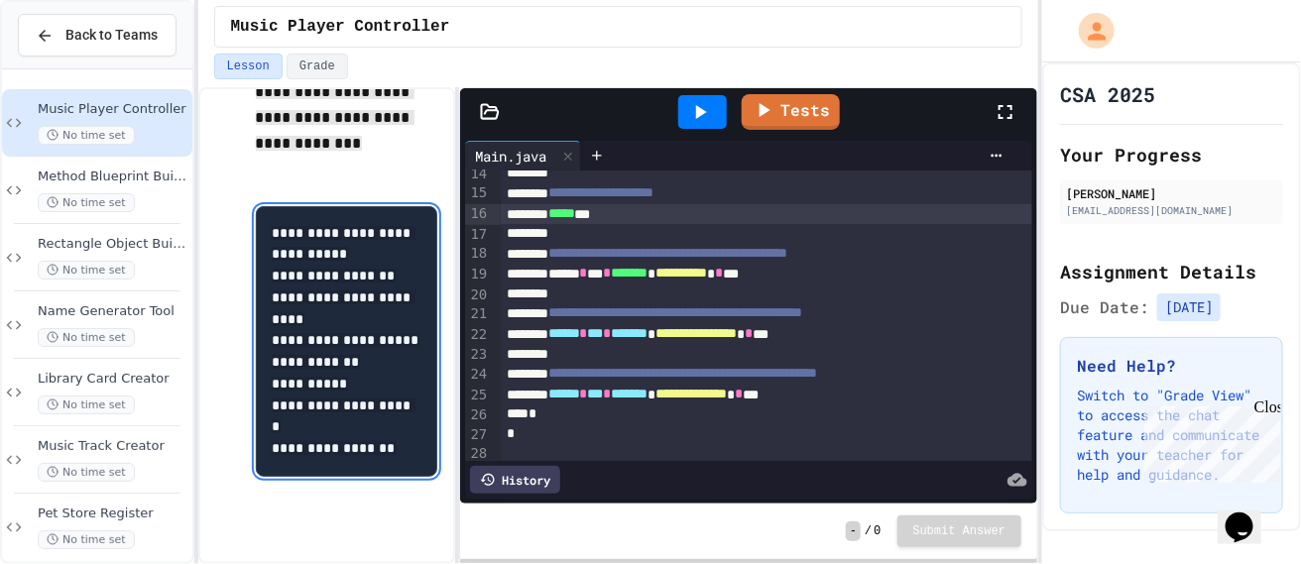
click at [836, 271] on div "**********" at bounding box center [767, 274] width 532 height 21
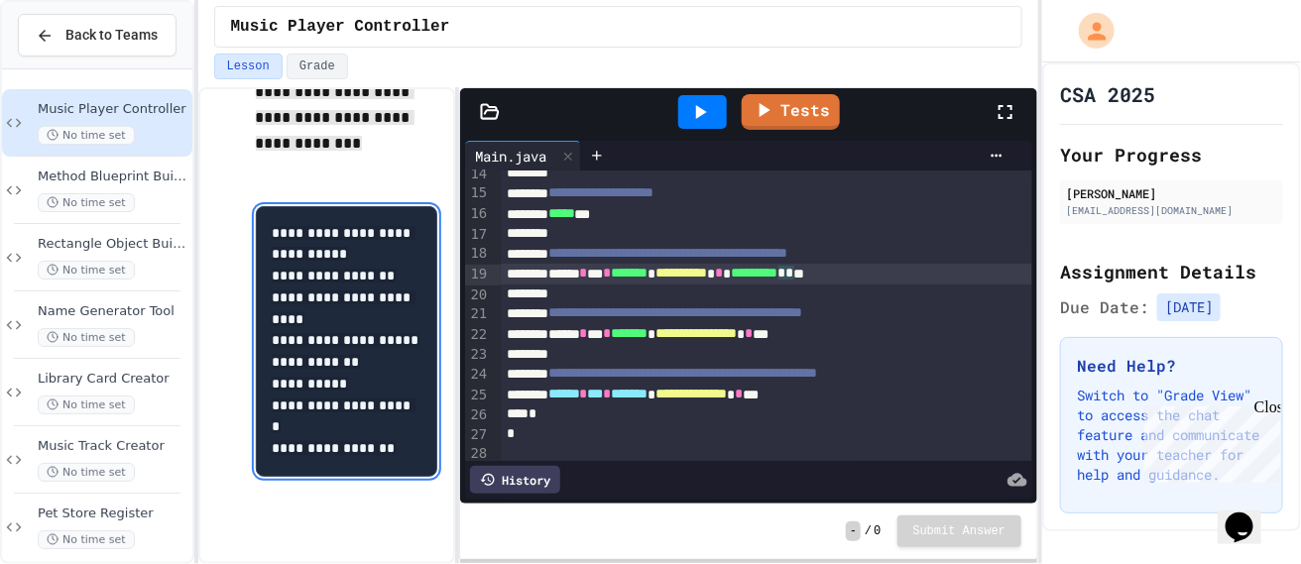
click at [885, 325] on div "**********" at bounding box center [767, 334] width 532 height 21
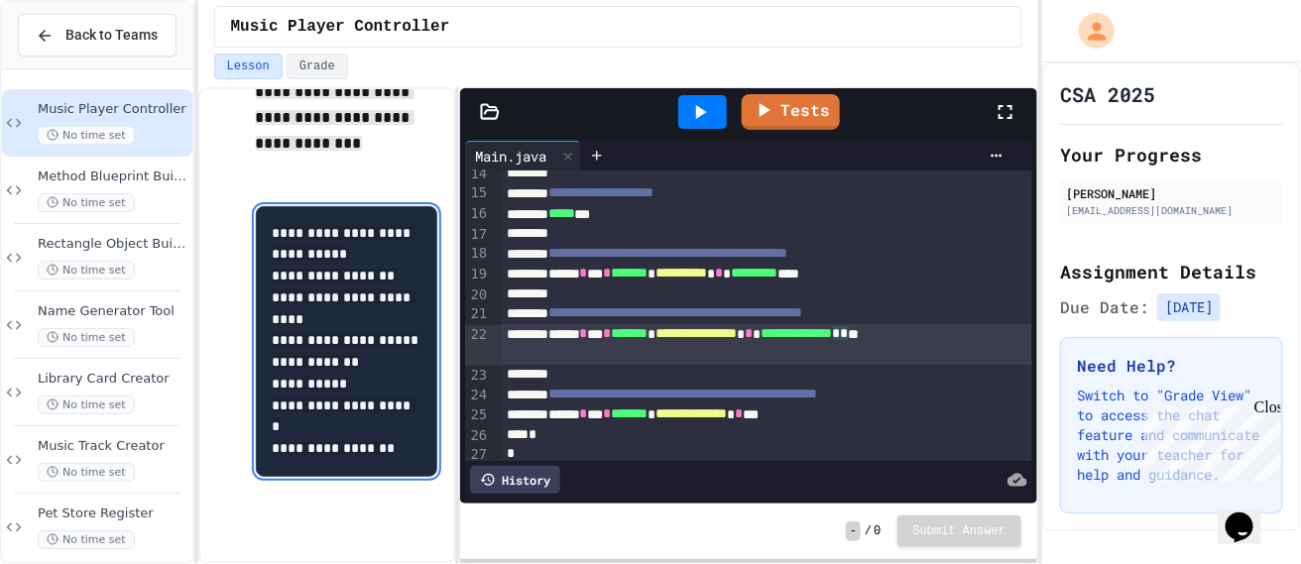
click at [869, 419] on div "**********" at bounding box center [767, 414] width 532 height 21
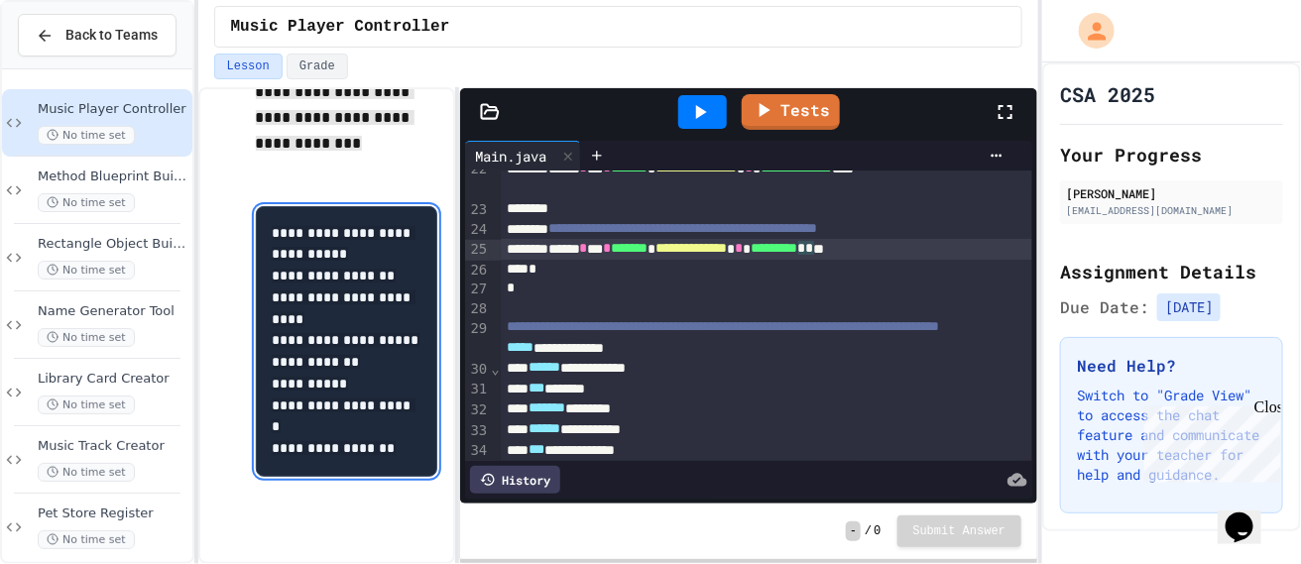
scroll to position [425, 0]
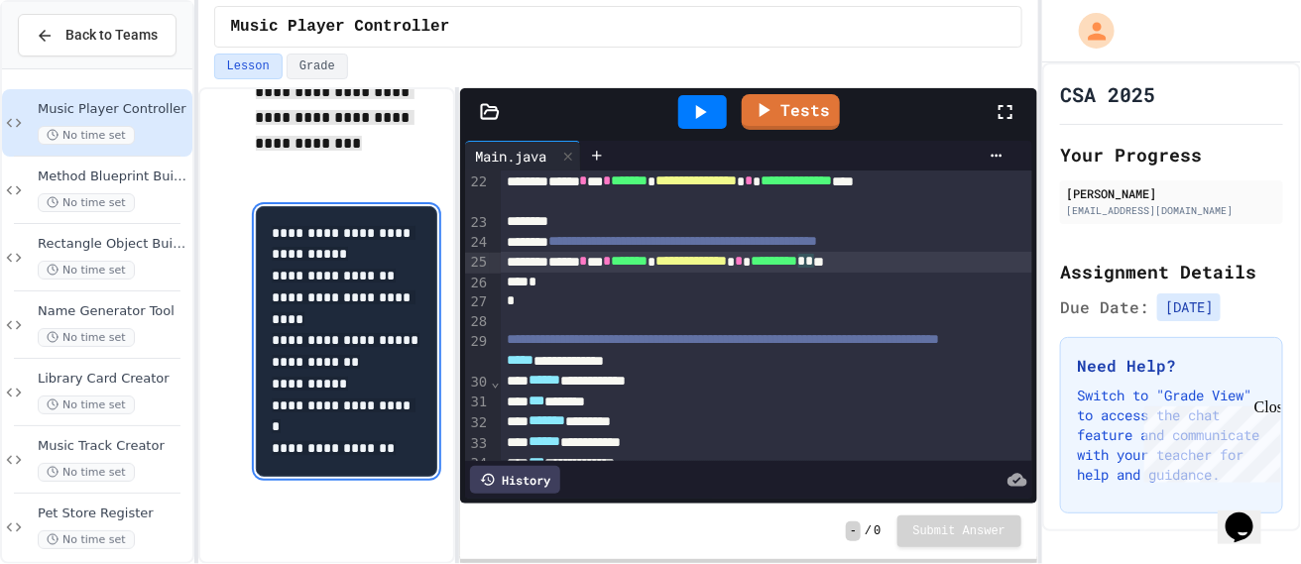
click at [643, 288] on div "*" at bounding box center [767, 283] width 532 height 20
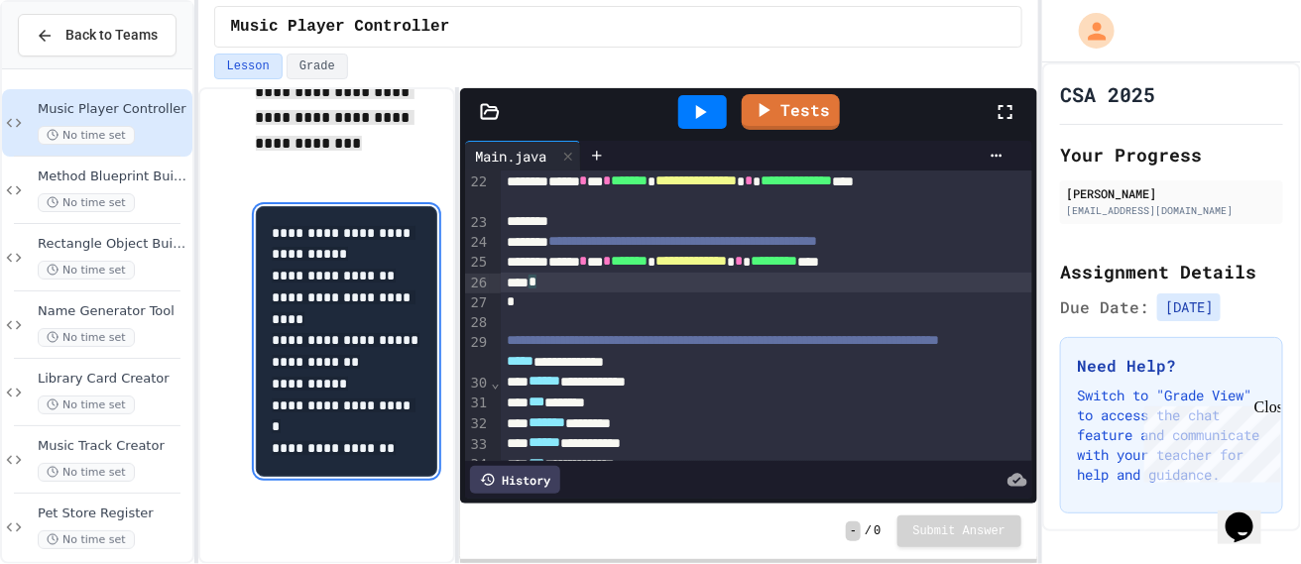
click at [643, 288] on div "*" at bounding box center [767, 283] width 532 height 21
click at [643, 289] on div "*" at bounding box center [767, 283] width 532 height 21
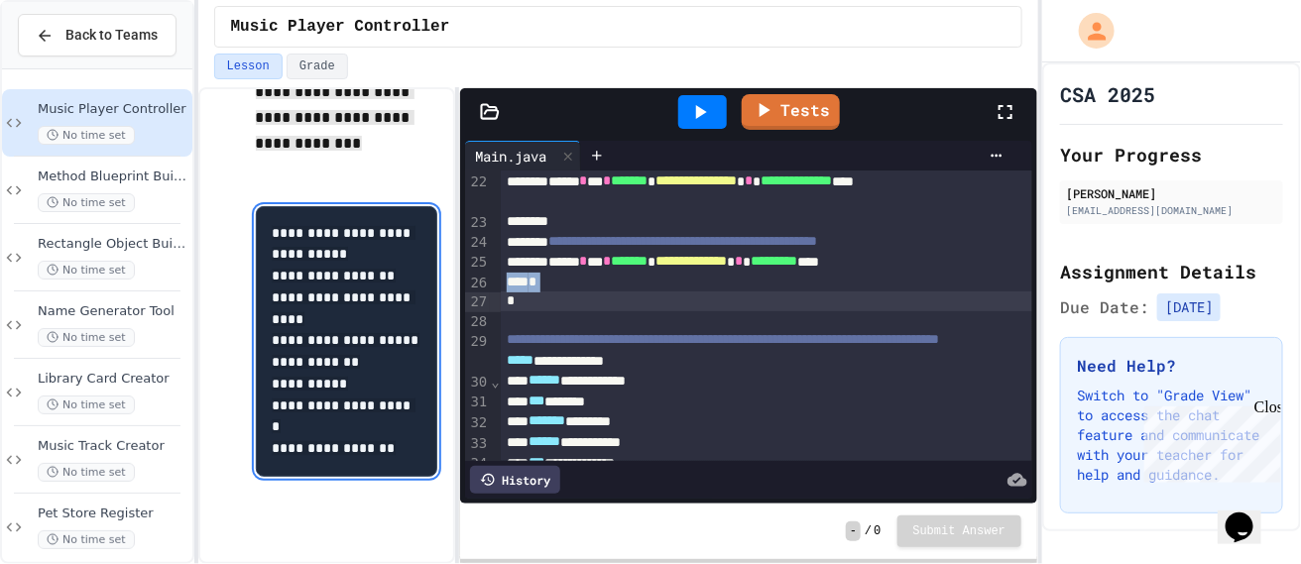
click at [643, 289] on div "*" at bounding box center [767, 283] width 532 height 20
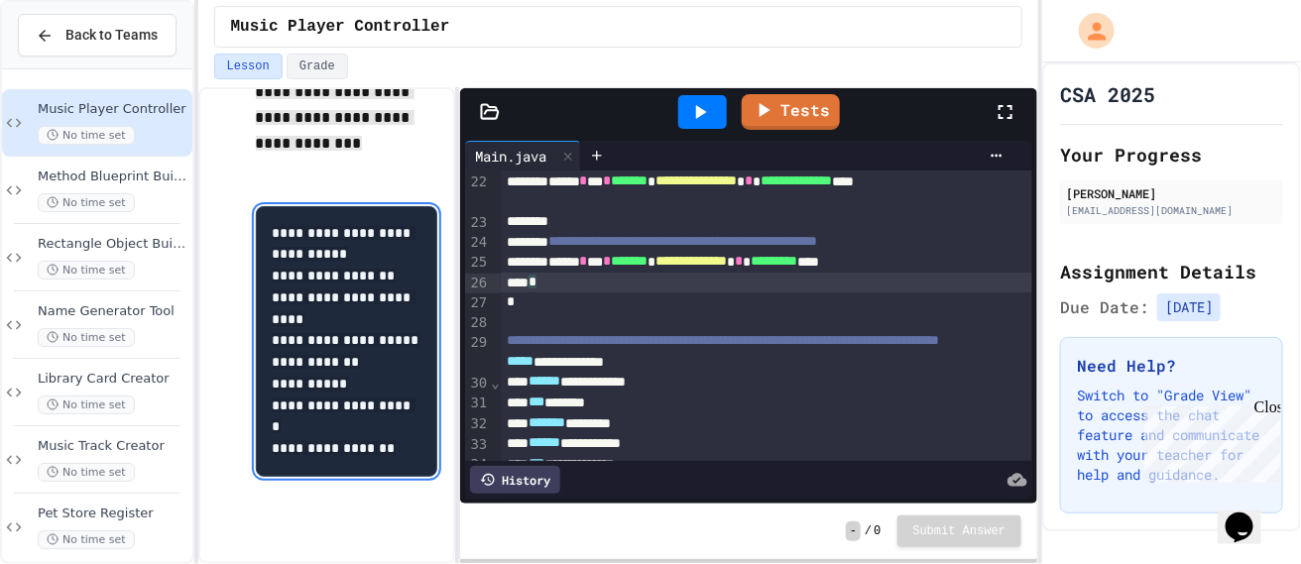
click at [646, 301] on div "*" at bounding box center [767, 302] width 532 height 20
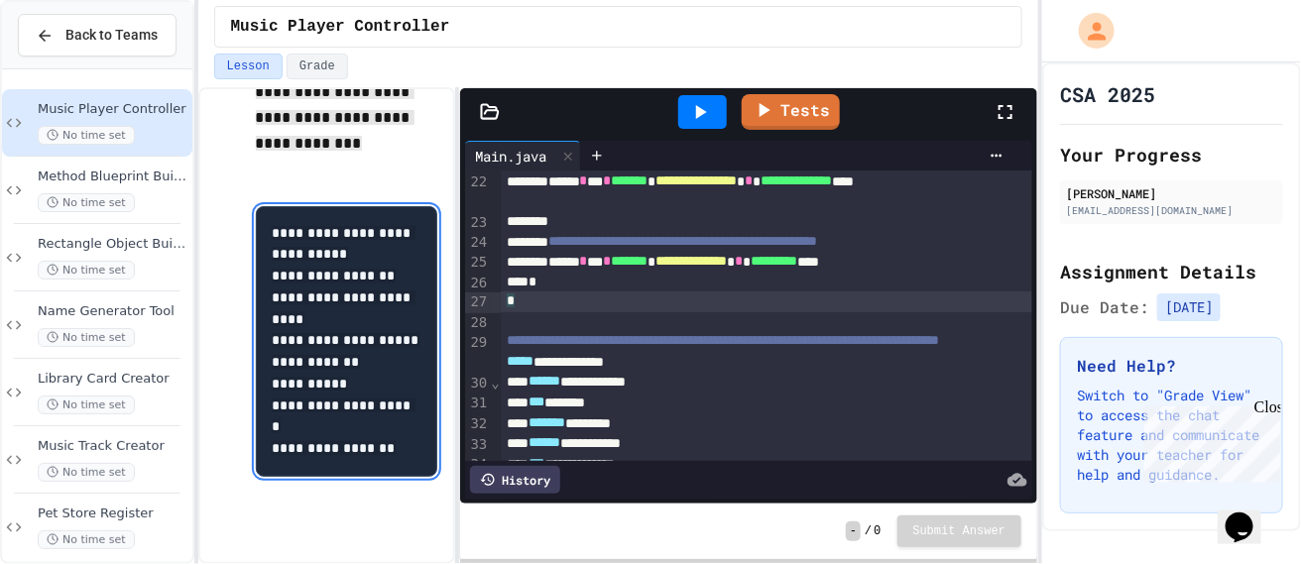
click at [646, 301] on div "*" at bounding box center [767, 301] width 532 height 21
click at [643, 310] on div "*" at bounding box center [767, 301] width 532 height 21
click at [643, 310] on div "*" at bounding box center [767, 302] width 532 height 20
click at [643, 310] on div "*" at bounding box center [767, 301] width 532 height 21
